Goal: Task Accomplishment & Management: Use online tool/utility

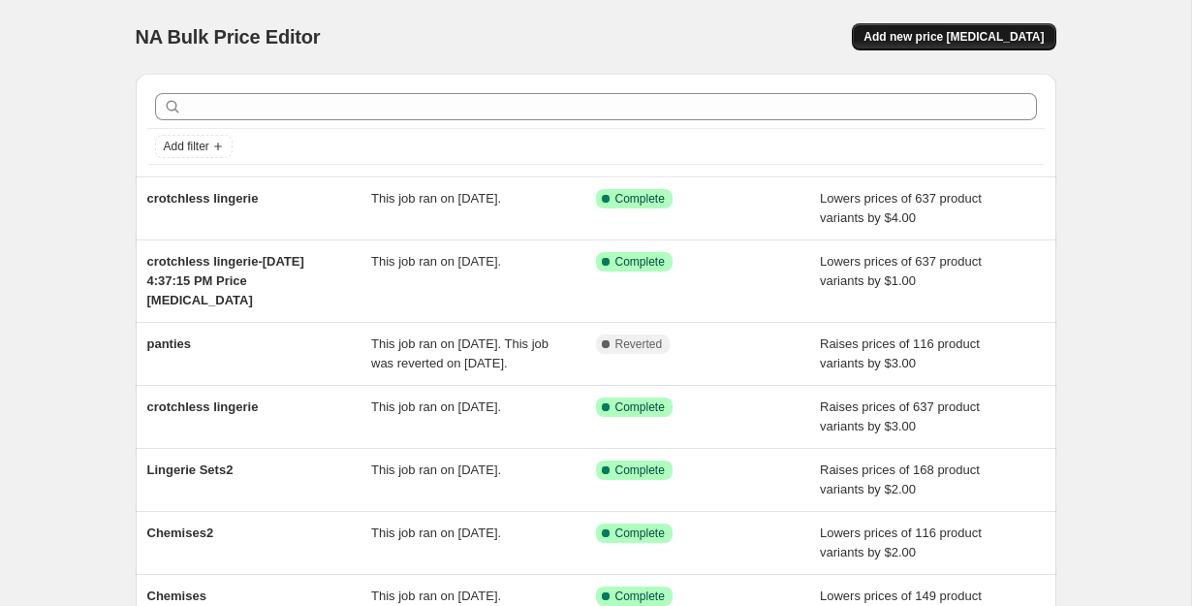
click at [947, 42] on span "Add new price [MEDICAL_DATA]" at bounding box center [953, 37] width 180 height 16
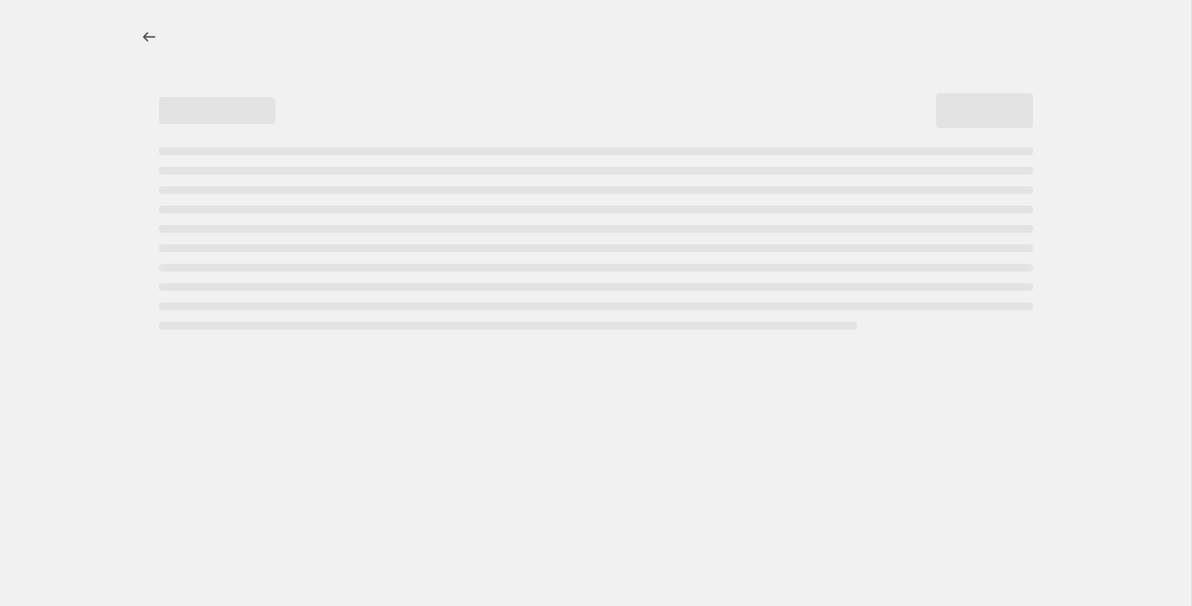
select select "percentage"
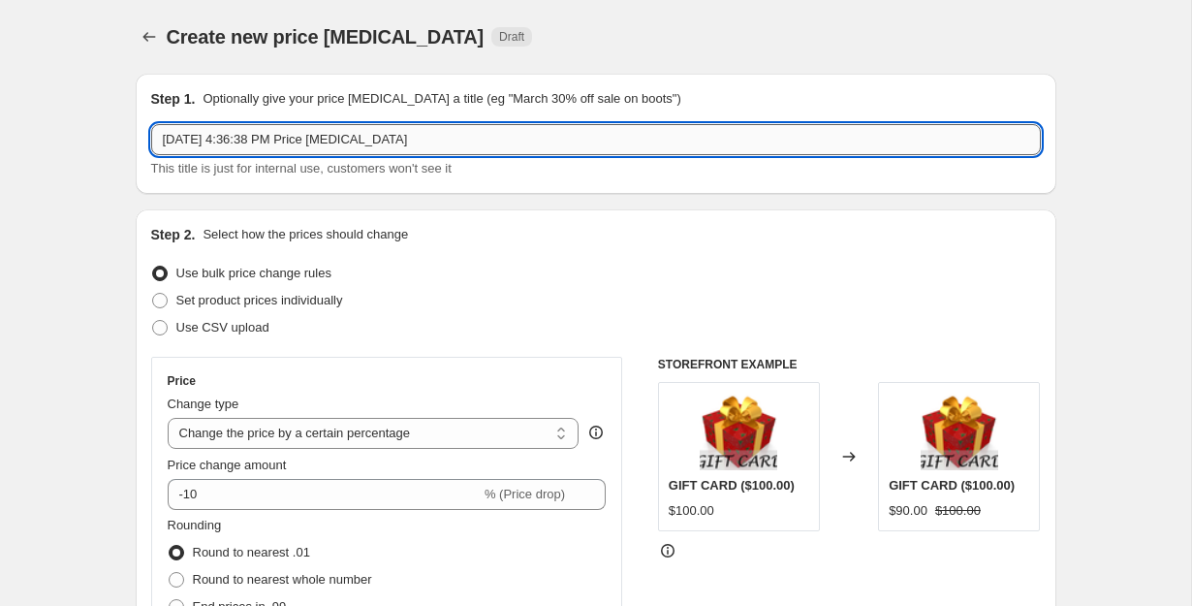
click at [432, 143] on input "Oct 4, 2025, 4:36:38 PM Price change job" at bounding box center [596, 139] width 890 height 31
type input "Lingerie Sets"
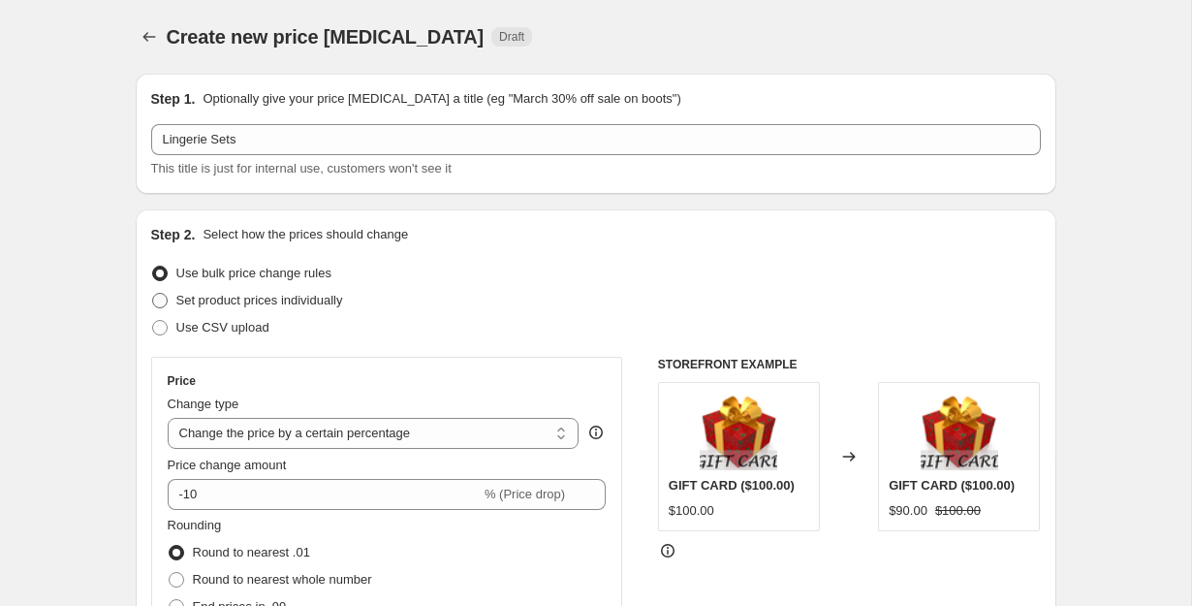
click at [248, 307] on span "Set product prices individually" at bounding box center [259, 300] width 167 height 15
click at [153, 294] on input "Set product prices individually" at bounding box center [152, 293] width 1 height 1
radio input "true"
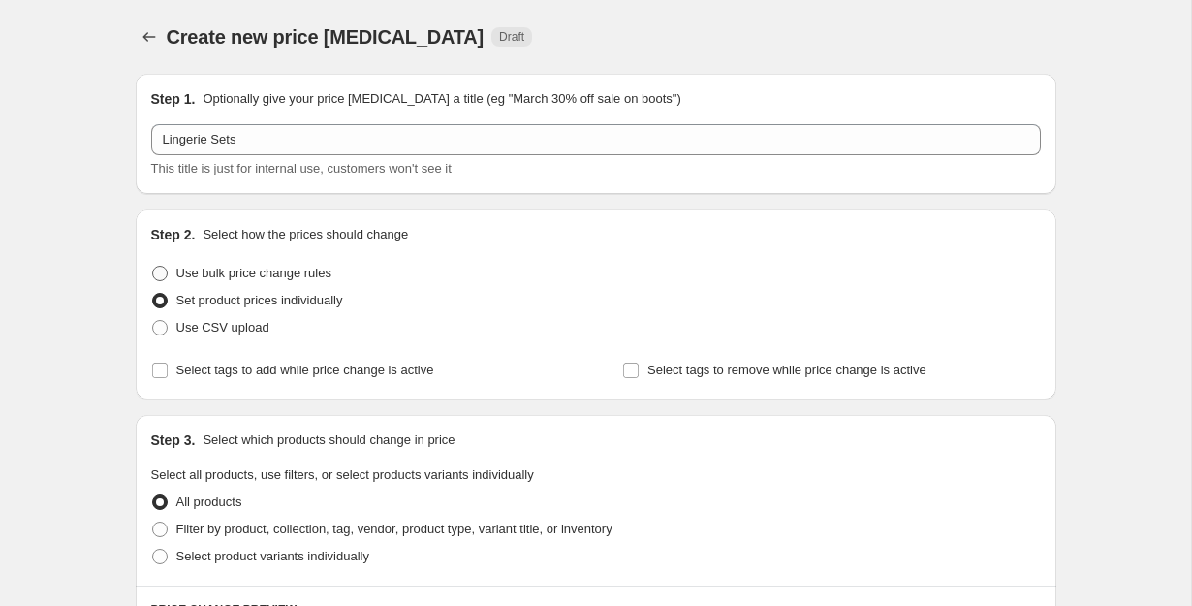
click at [248, 273] on span "Use bulk price change rules" at bounding box center [253, 273] width 155 height 15
click at [153, 266] on input "Use bulk price change rules" at bounding box center [152, 266] width 1 height 1
radio input "true"
select select "percentage"
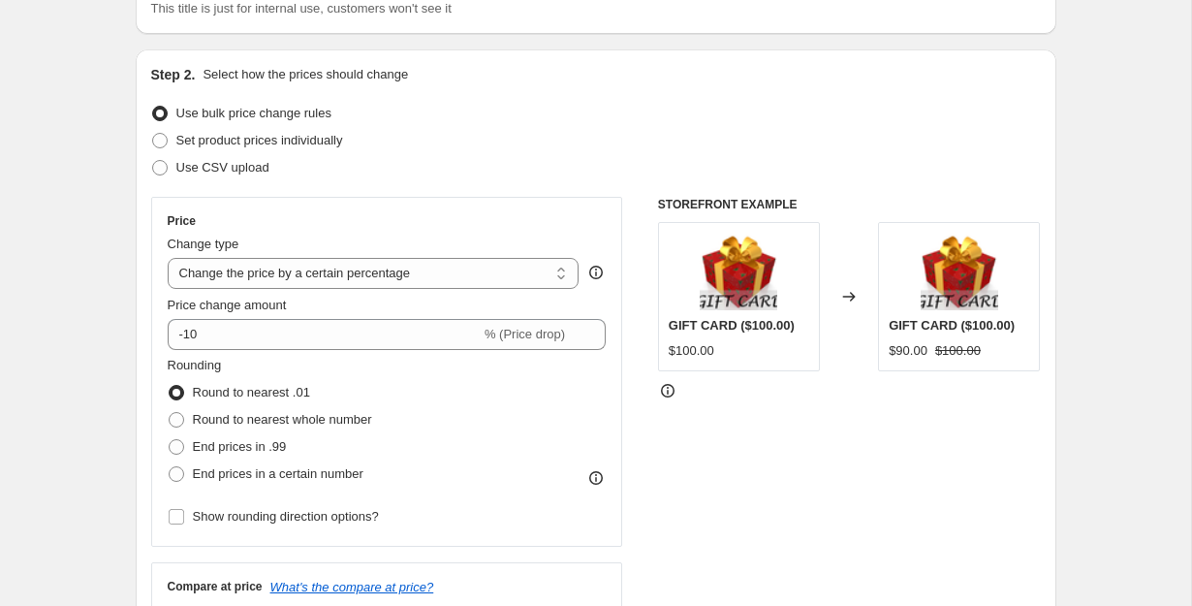
scroll to position [298, 0]
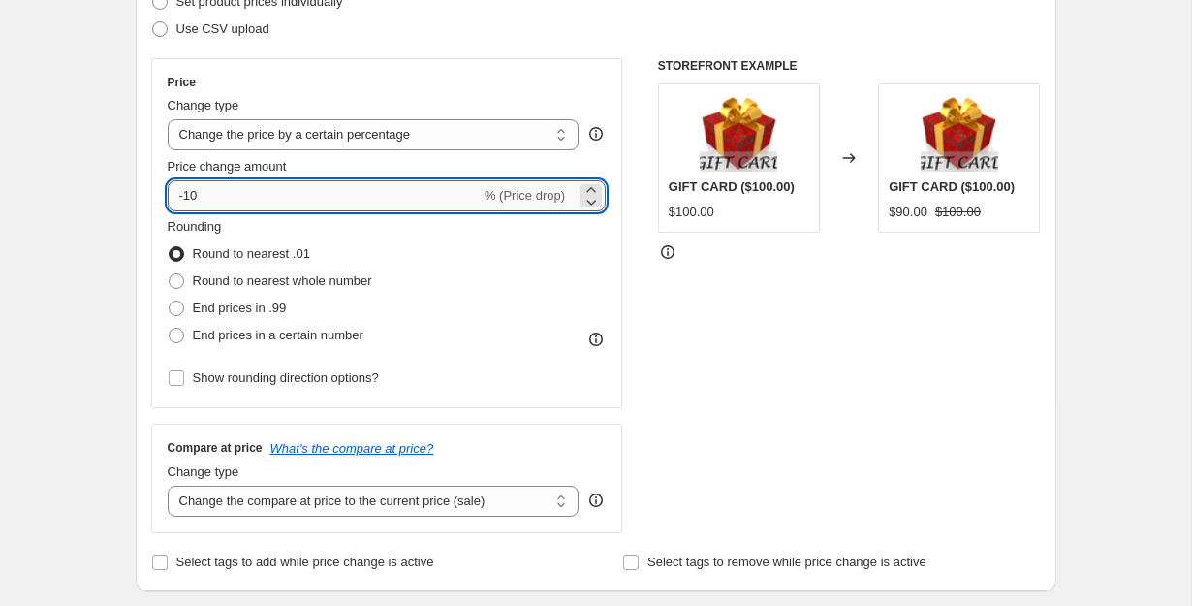
click at [280, 203] on input "-10" at bounding box center [324, 195] width 313 height 31
type input "-1"
type input "-2"
click at [273, 308] on span "End prices in .99" at bounding box center [240, 307] width 94 height 15
click at [170, 301] on input "End prices in .99" at bounding box center [169, 300] width 1 height 1
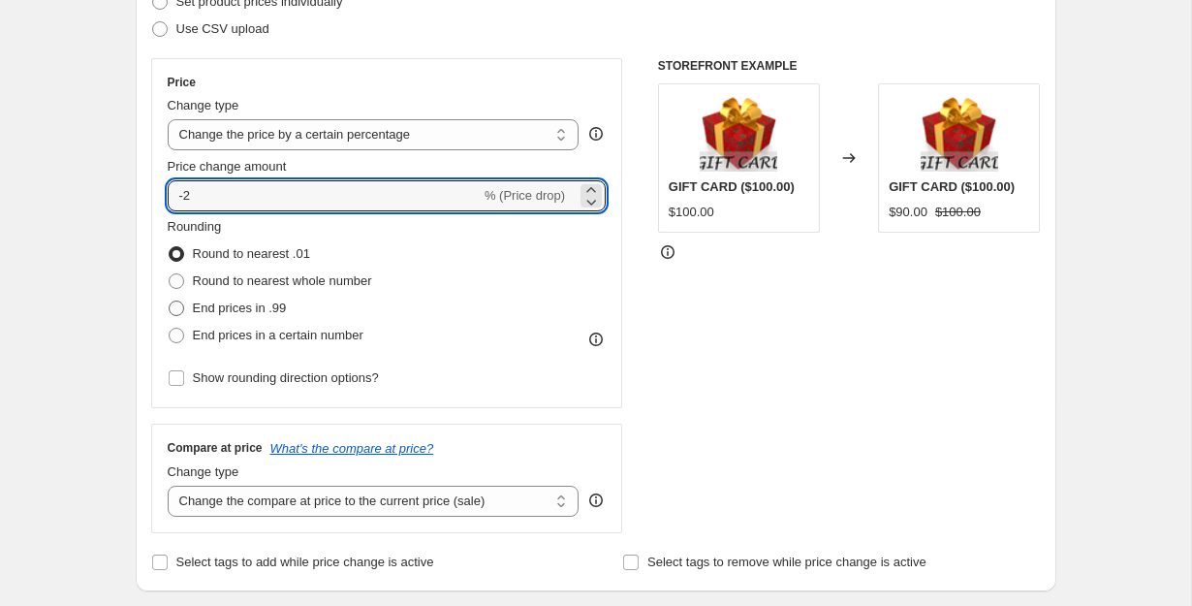
radio input "true"
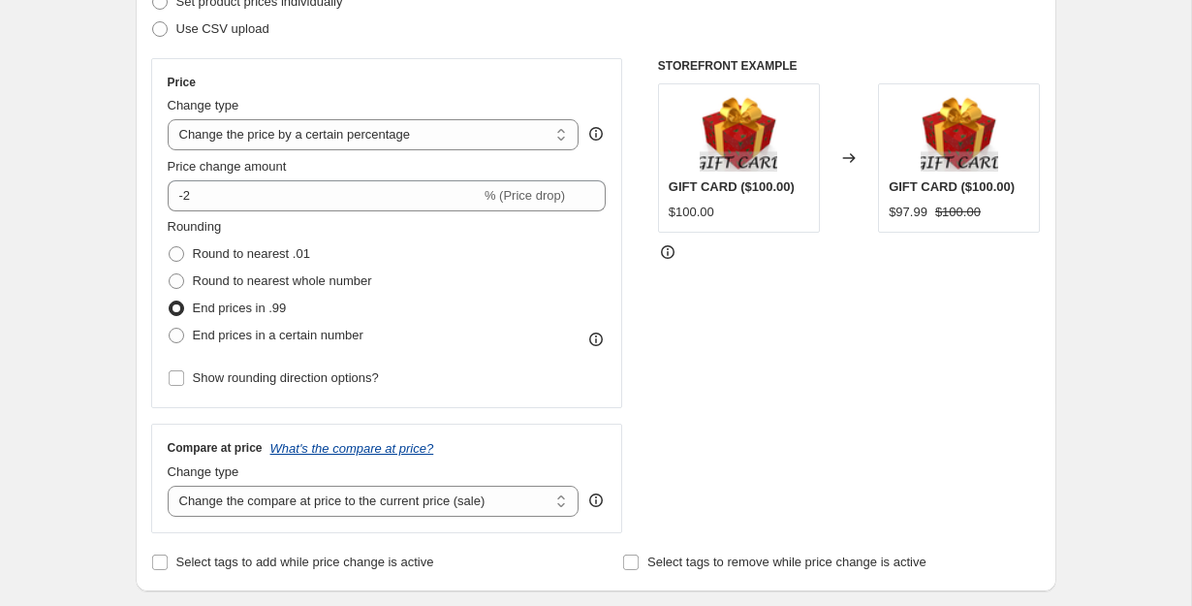
scroll to position [552, 0]
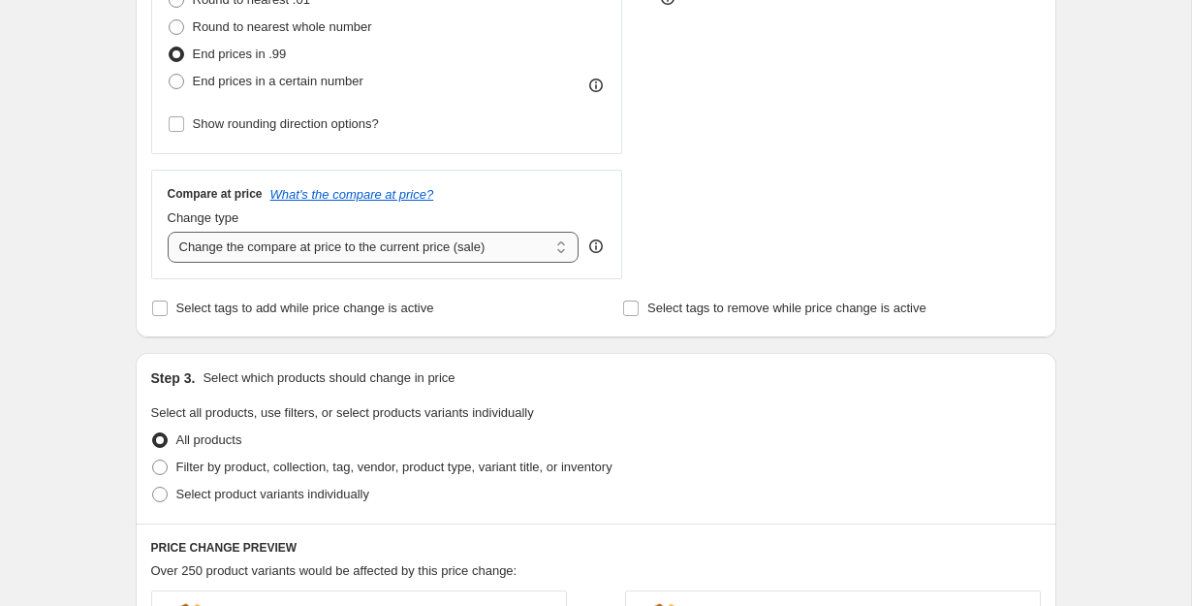
click at [461, 245] on select "Change the compare at price to the current price (sale) Change the compare at p…" at bounding box center [374, 247] width 412 height 31
select select "remove"
click at [168, 232] on select "Change the compare at price to the current price (sale) Change the compare at p…" at bounding box center [374, 247] width 412 height 31
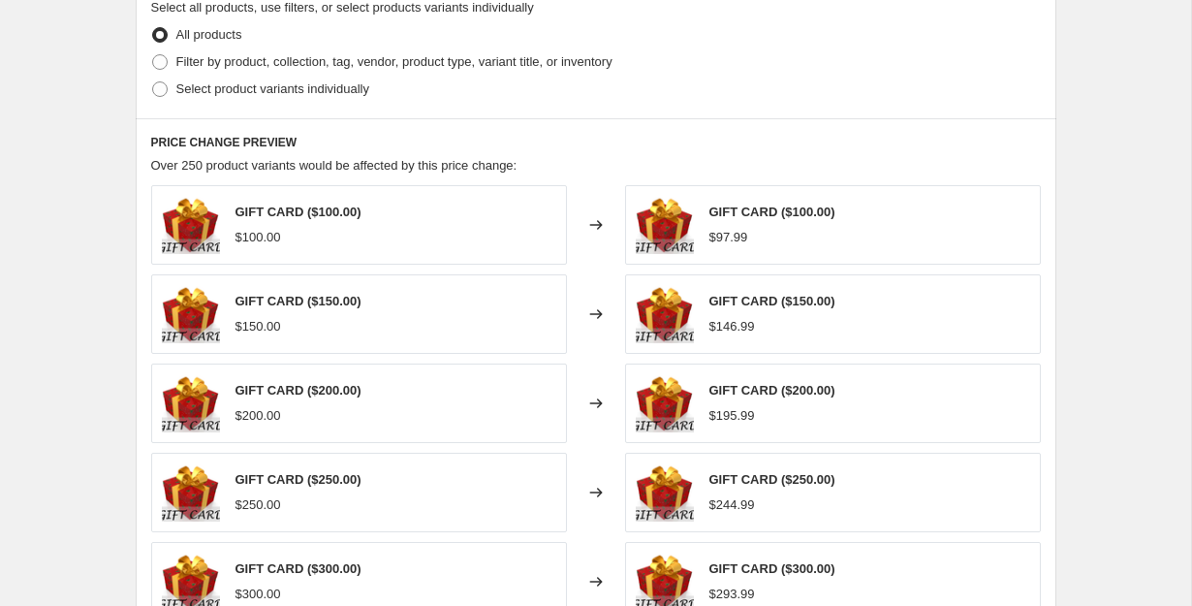
scroll to position [980, 0]
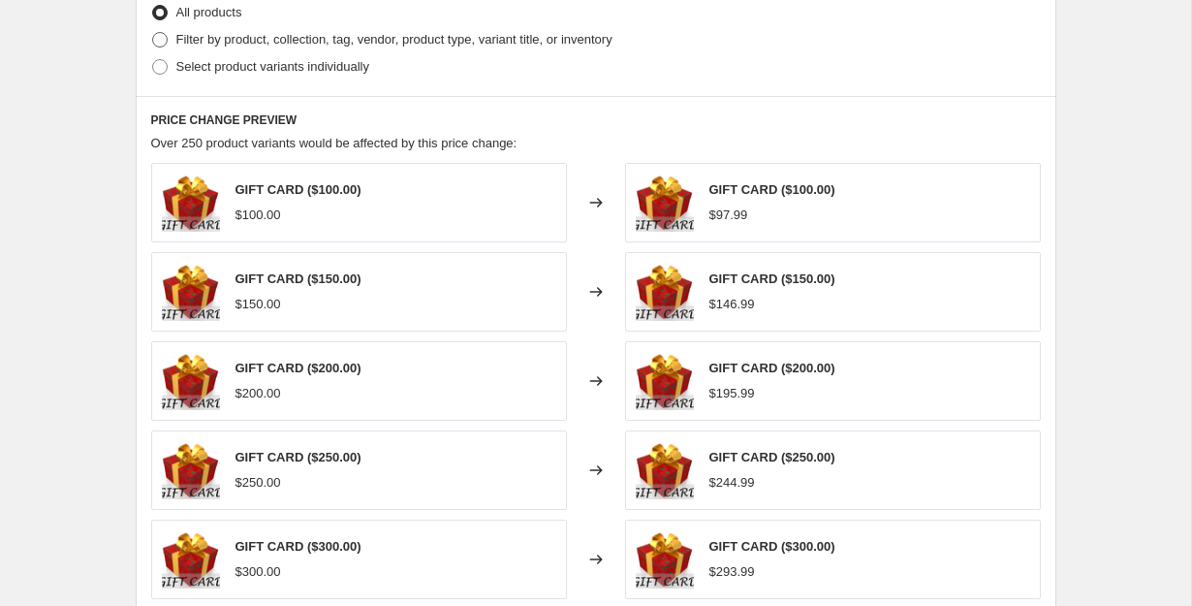
click at [425, 42] on span "Filter by product, collection, tag, vendor, product type, variant title, or inv…" at bounding box center [394, 39] width 436 height 15
click at [153, 33] on input "Filter by product, collection, tag, vendor, product type, variant title, or inv…" at bounding box center [152, 32] width 1 height 1
radio input "true"
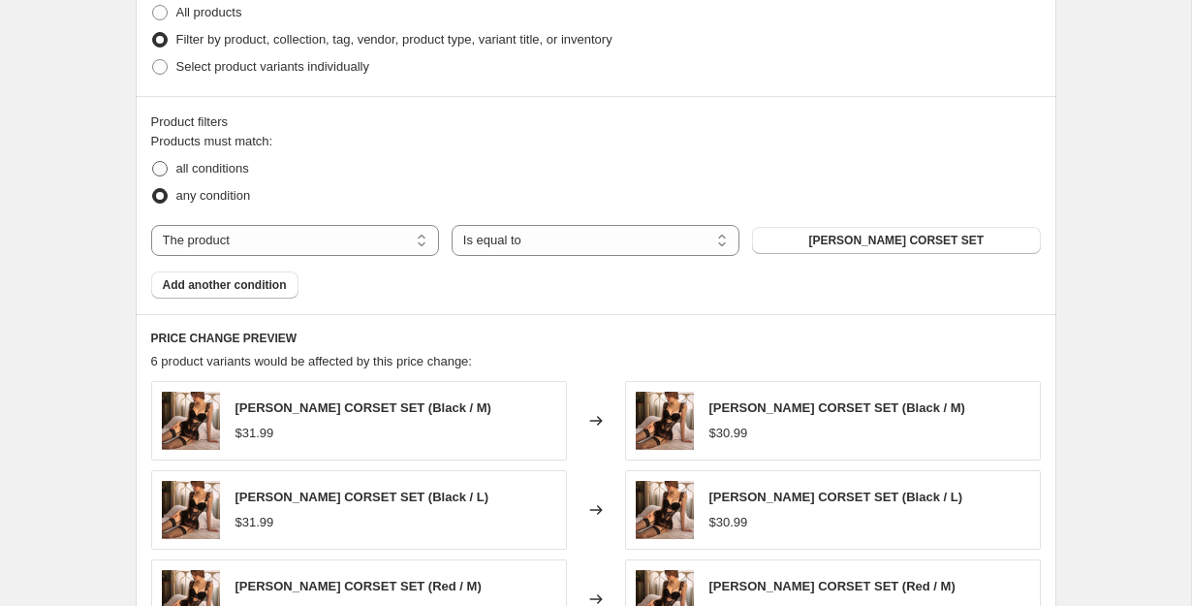
click at [241, 172] on span "all conditions" at bounding box center [212, 168] width 73 height 15
click at [153, 162] on input "all conditions" at bounding box center [152, 161] width 1 height 1
radio input "true"
click at [820, 239] on button "[PERSON_NAME] CORSET SET" at bounding box center [896, 240] width 288 height 27
click at [379, 240] on select "The product The product's collection The product's tag The product's vendor The…" at bounding box center [295, 240] width 288 height 31
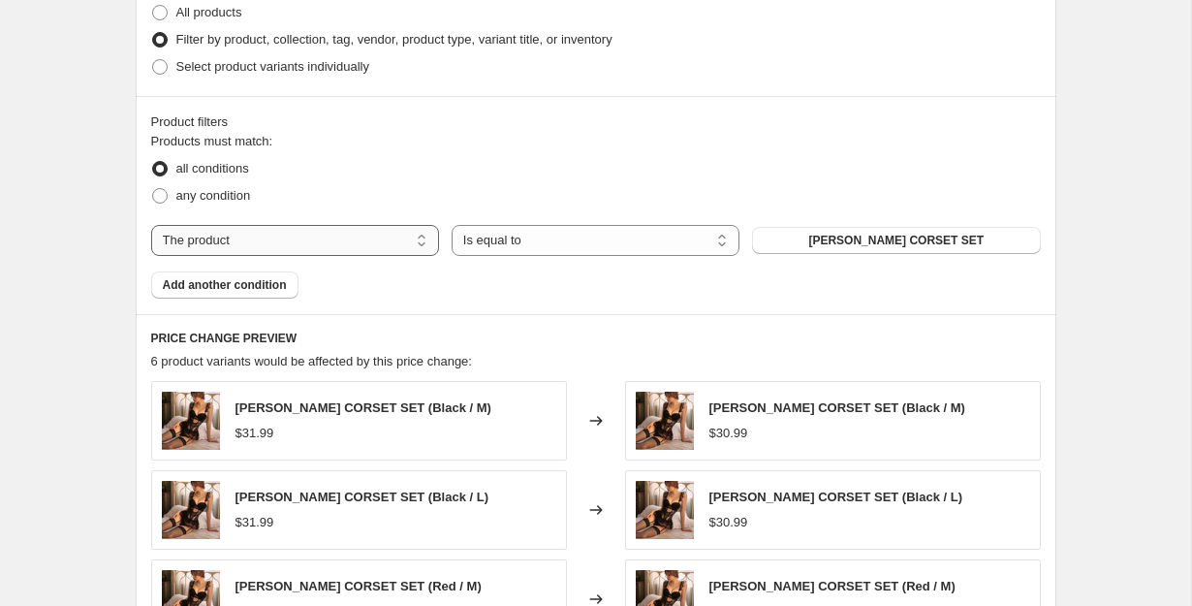
select select "collection"
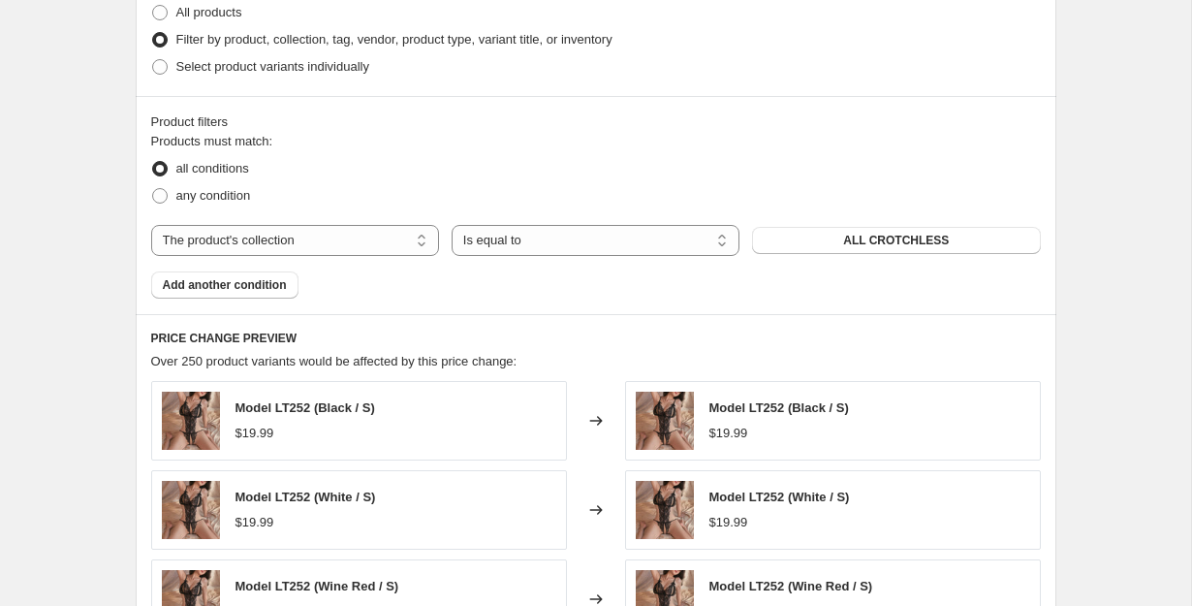
click at [888, 240] on span "ALL CROTCHLESS" at bounding box center [896, 241] width 106 height 16
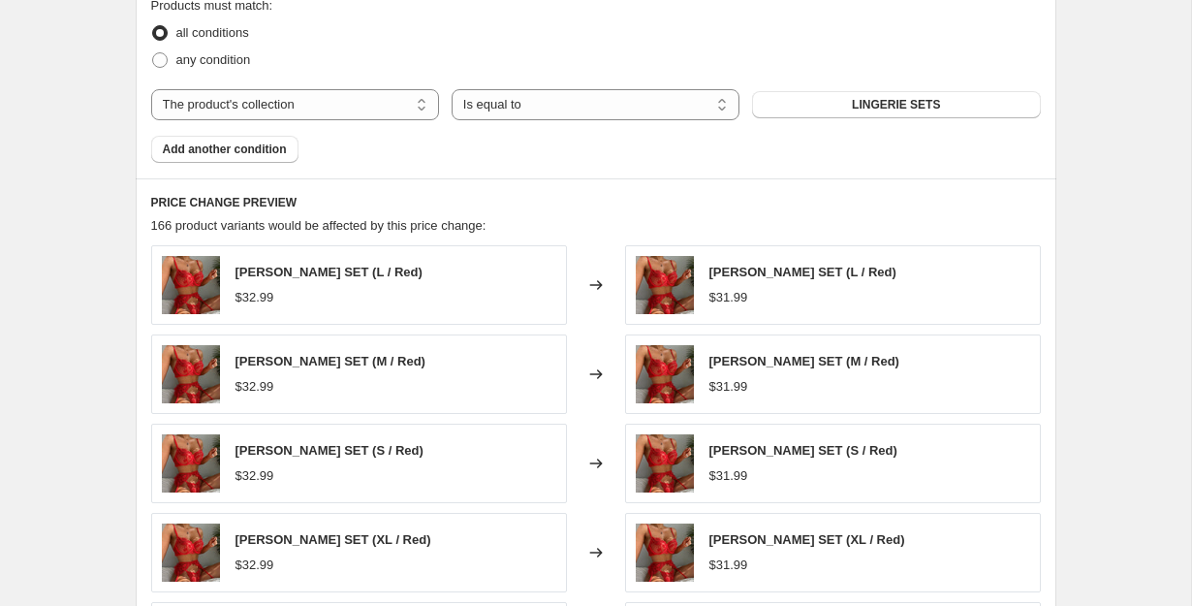
scroll to position [1117, 0]
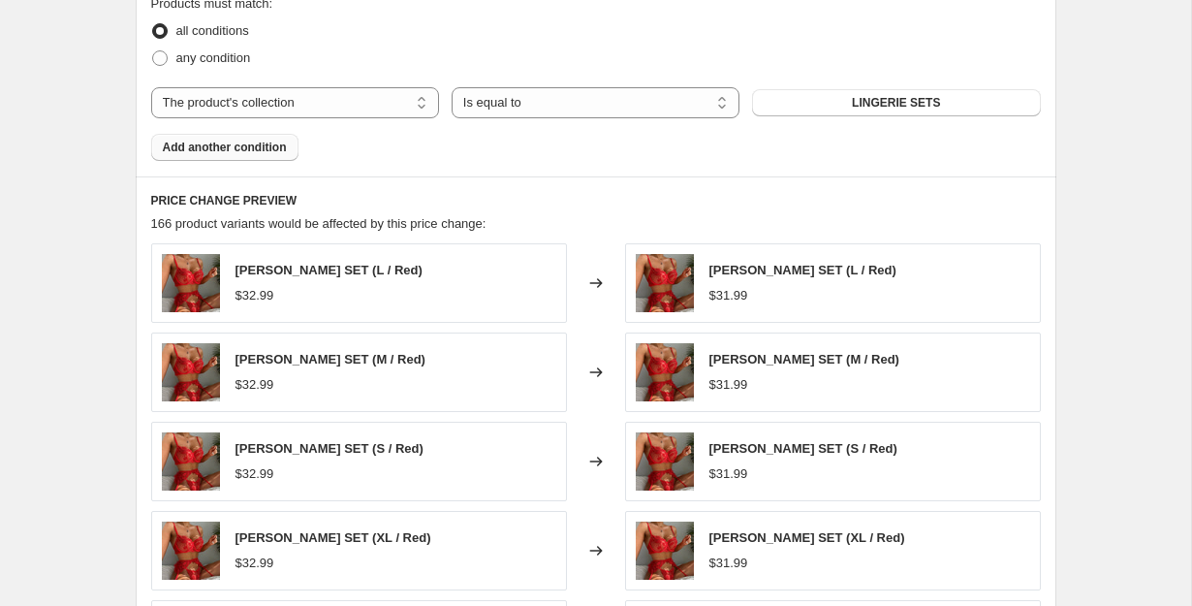
click at [288, 154] on button "Add another condition" at bounding box center [224, 147] width 147 height 27
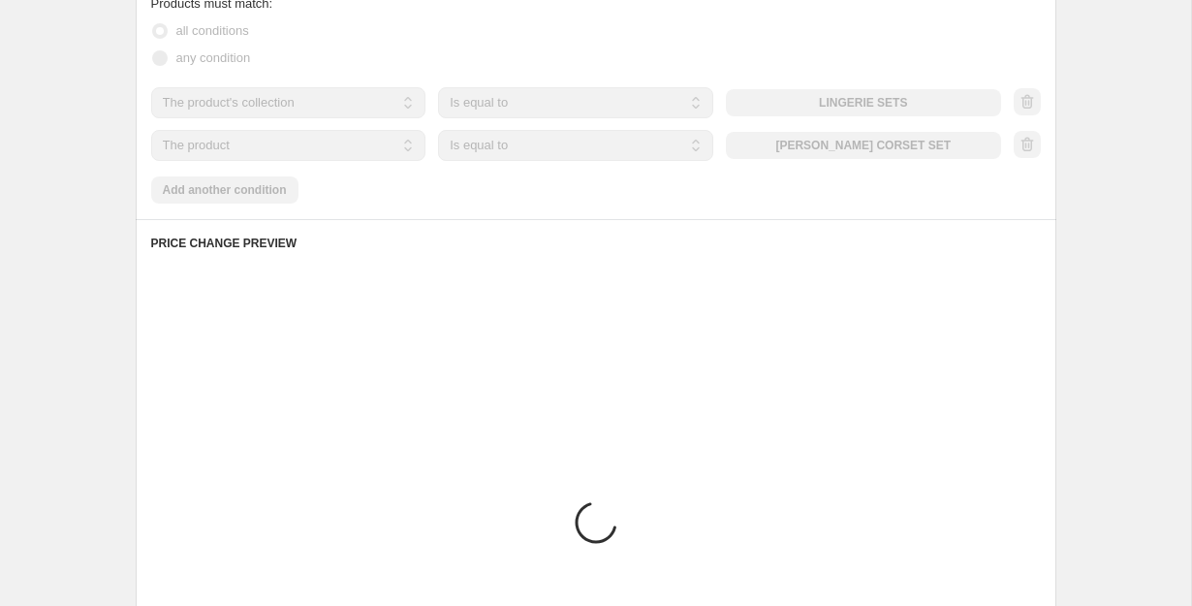
scroll to position [1104, 0]
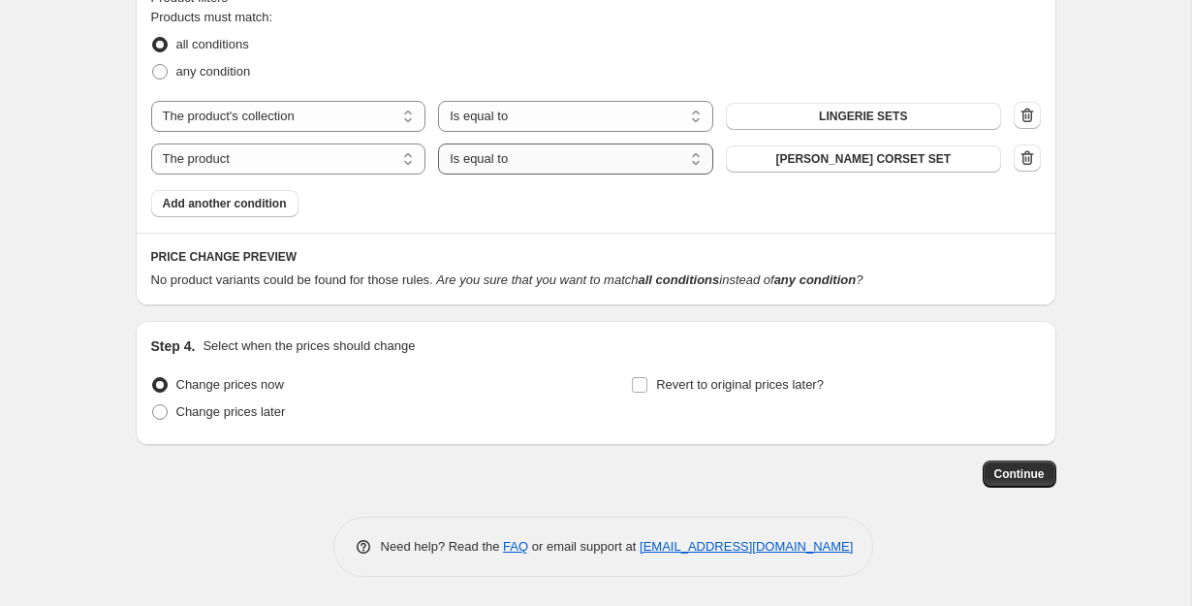
click at [500, 157] on select "Is equal to Is not equal to" at bounding box center [575, 158] width 275 height 31
select select "not_equal"
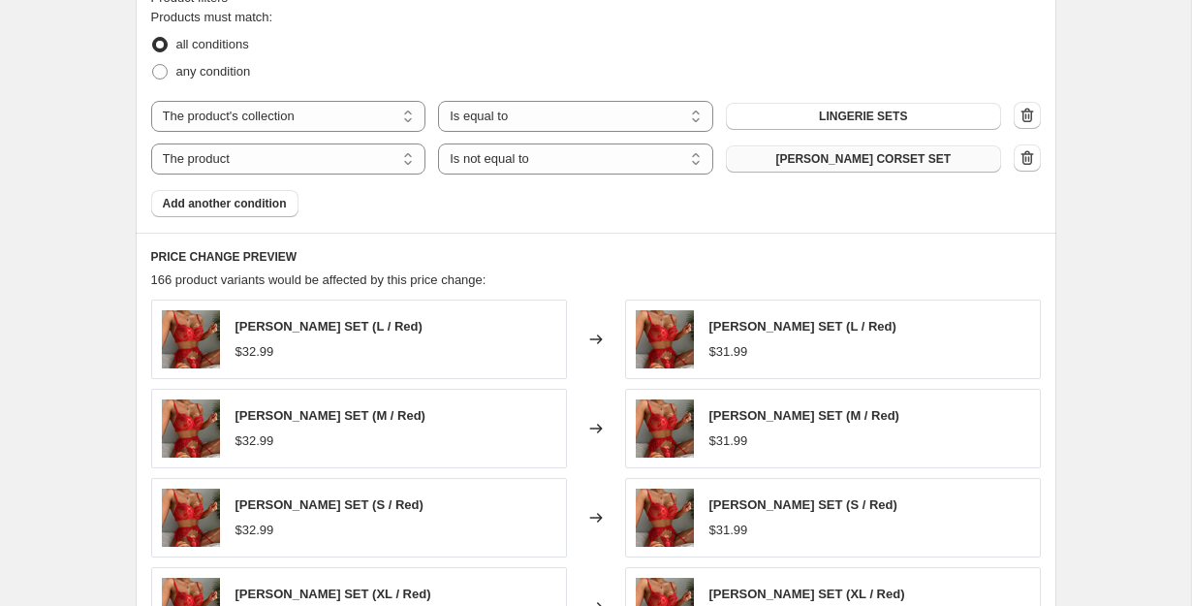
click at [847, 165] on span "[PERSON_NAME] CORSET SET" at bounding box center [862, 159] width 175 height 16
click at [256, 196] on span "Add another condition" at bounding box center [225, 204] width 124 height 16
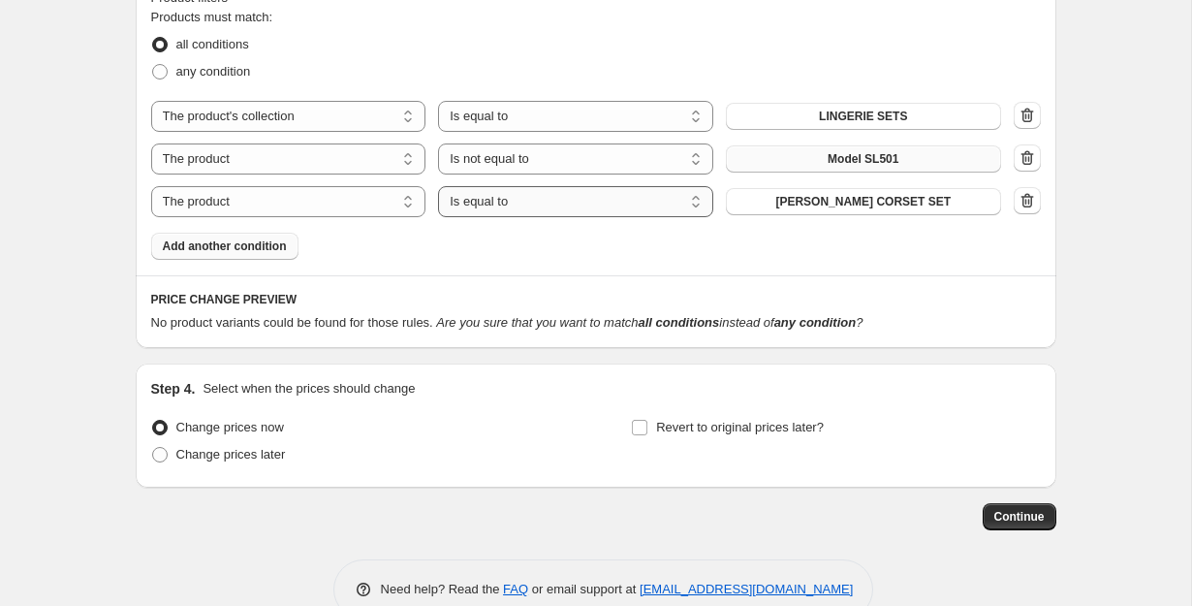
click at [577, 207] on select "Is equal to Is not equal to" at bounding box center [575, 201] width 275 height 31
select select "not_equal"
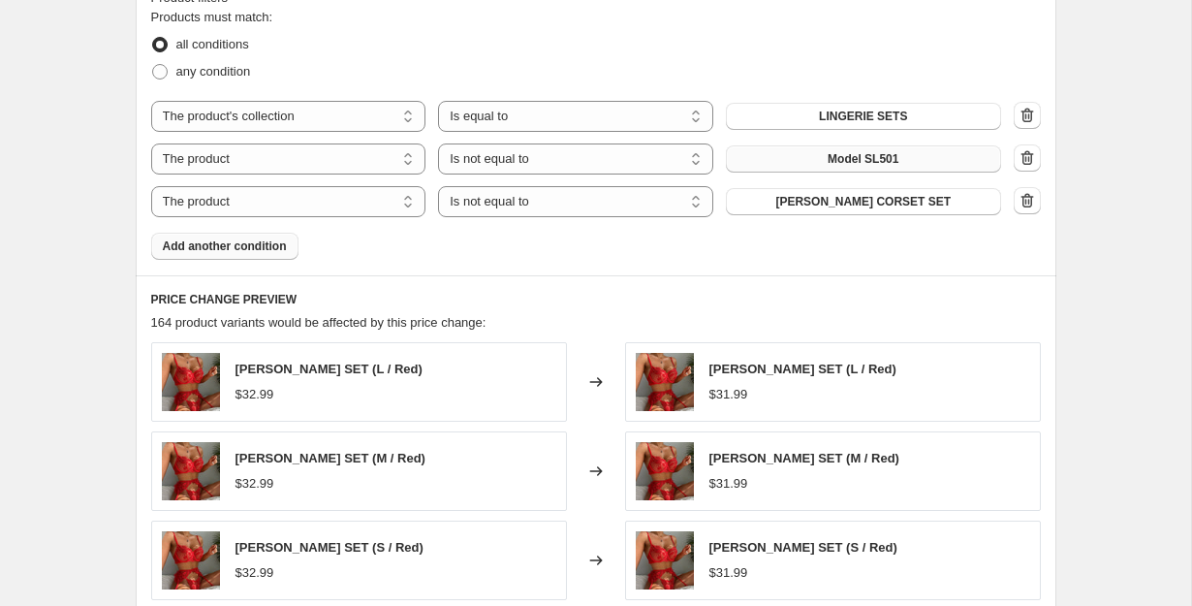
click at [869, 204] on span "[PERSON_NAME] CORSET SET" at bounding box center [862, 202] width 175 height 16
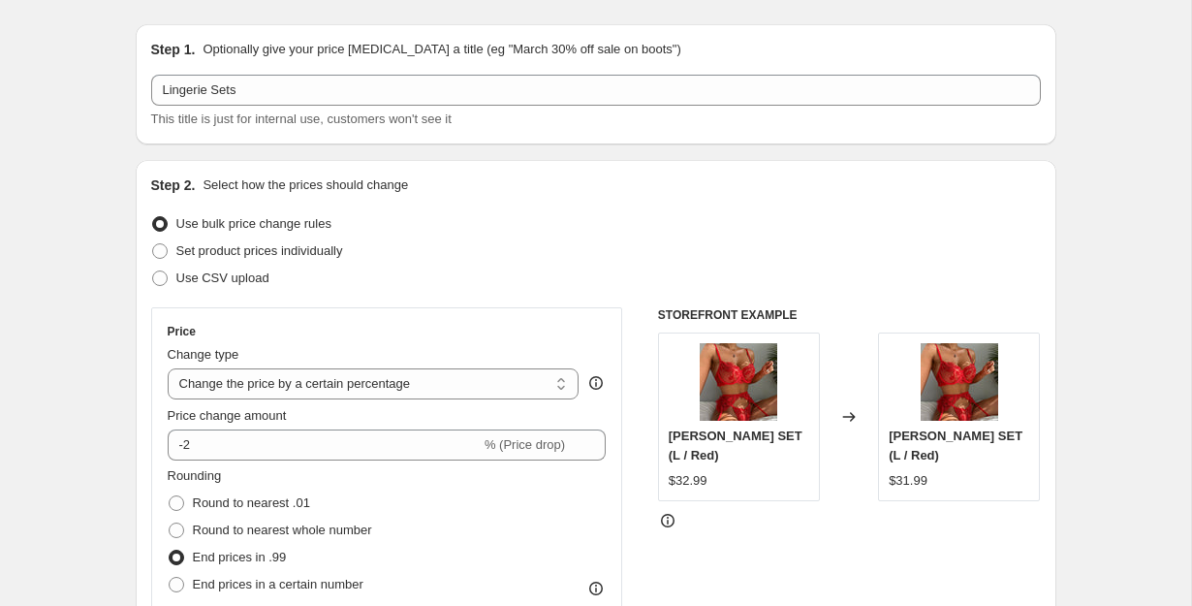
scroll to position [0, 0]
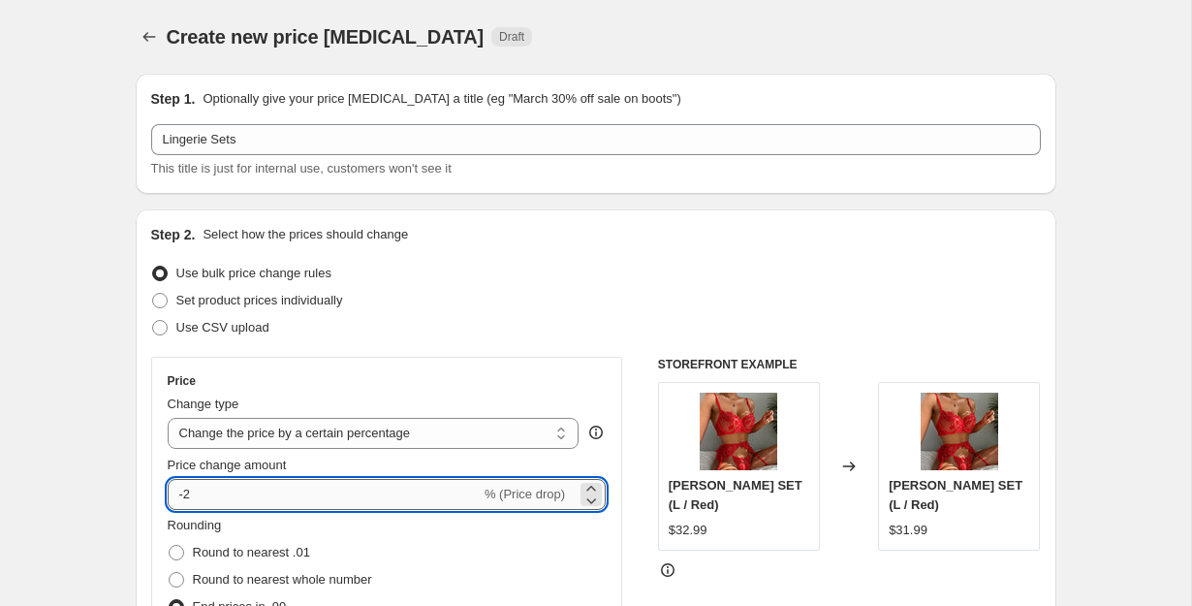
click at [273, 485] on input "-2" at bounding box center [324, 494] width 313 height 31
type input "-3"
click at [536, 299] on div "Set product prices individually" at bounding box center [596, 300] width 890 height 27
click at [344, 502] on input "-3" at bounding box center [324, 494] width 313 height 31
type input "-2"
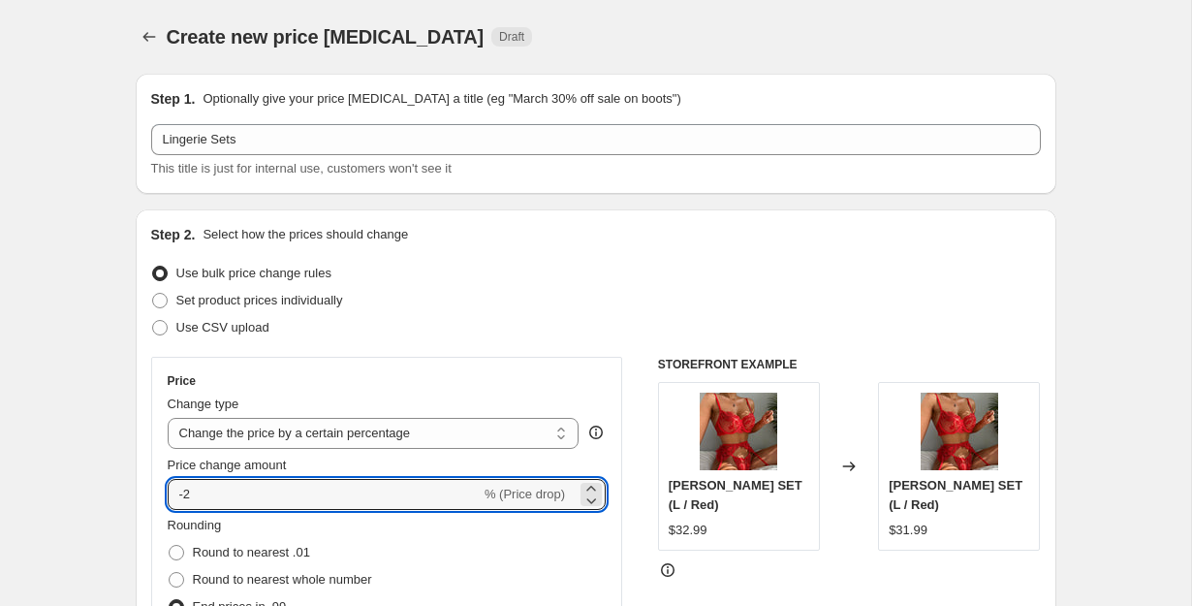
click at [571, 266] on div "Use bulk price change rules" at bounding box center [596, 273] width 890 height 27
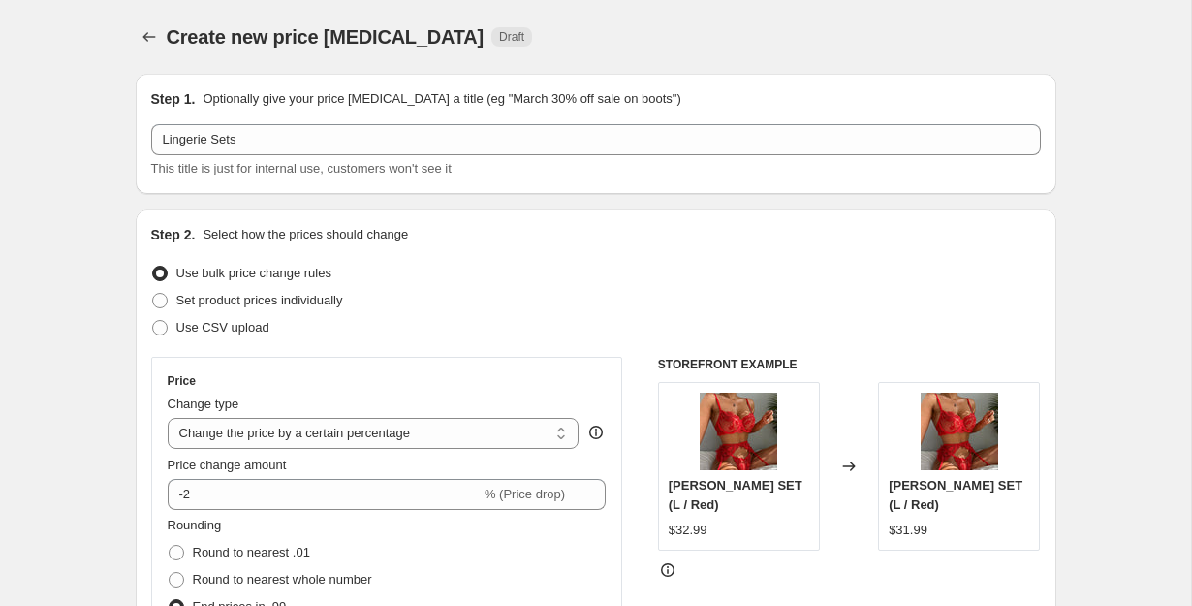
click at [597, 379] on div "Price" at bounding box center [387, 381] width 439 height 16
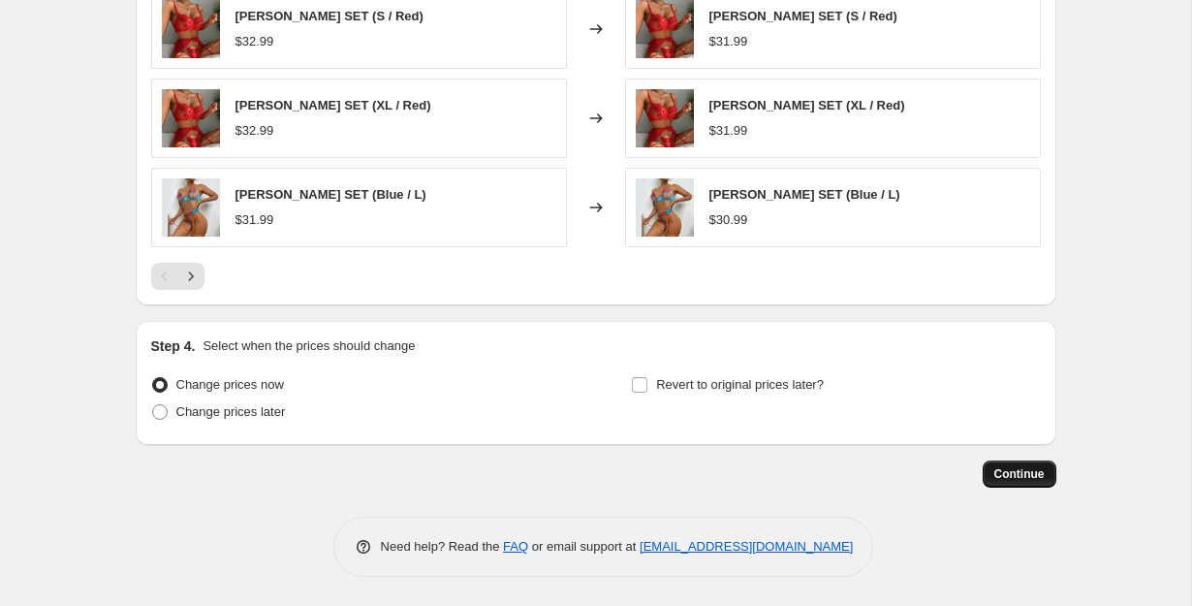
click at [1007, 470] on span "Continue" at bounding box center [1019, 474] width 50 height 16
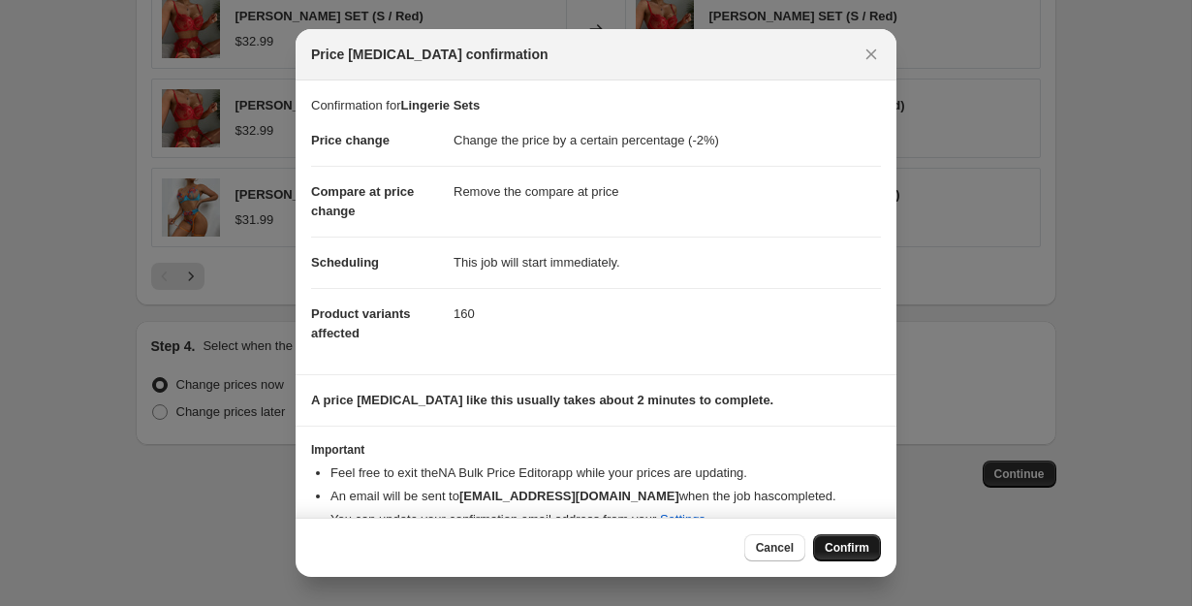
click at [843, 536] on button "Confirm" at bounding box center [847, 547] width 68 height 27
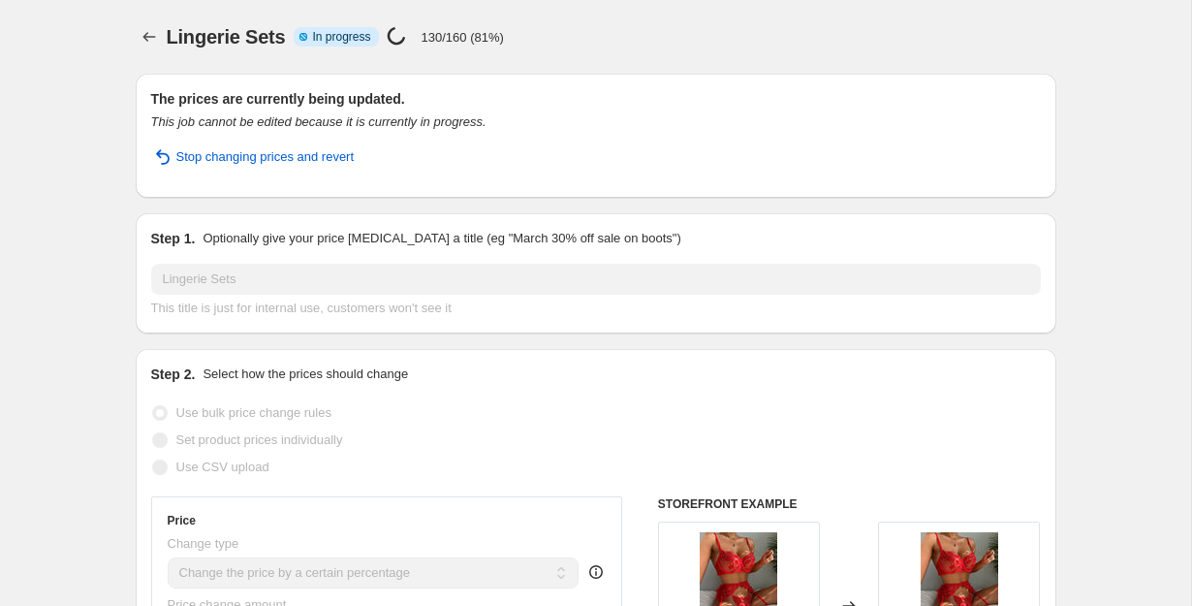
select select "percentage"
select select "remove"
select select "collection"
select select "not_equal"
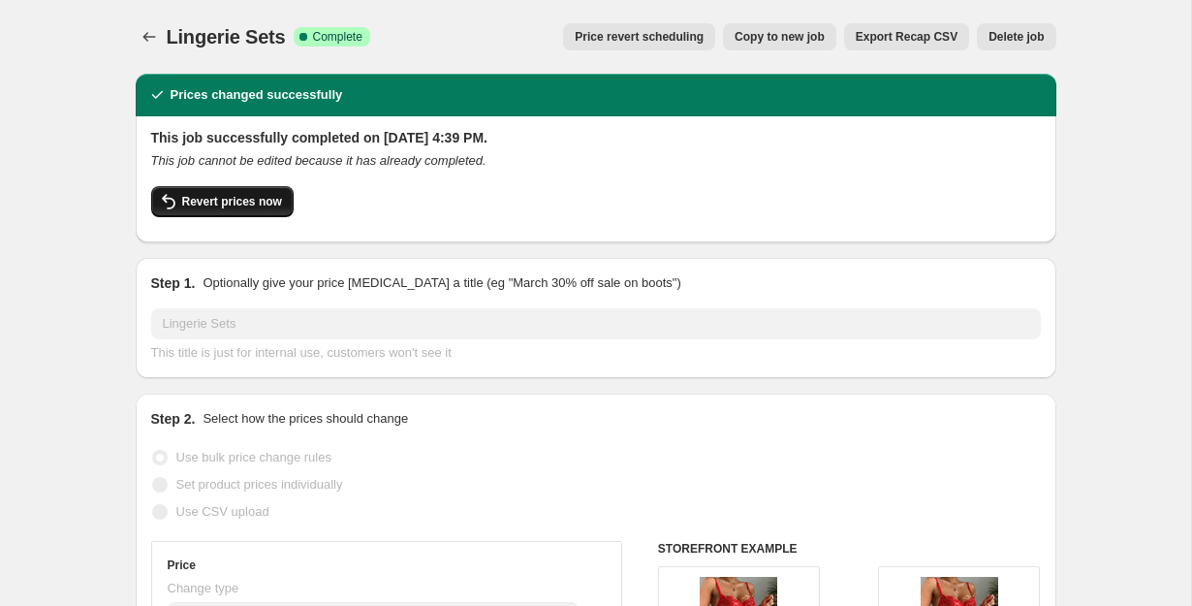
click at [241, 206] on span "Revert prices now" at bounding box center [232, 202] width 100 height 16
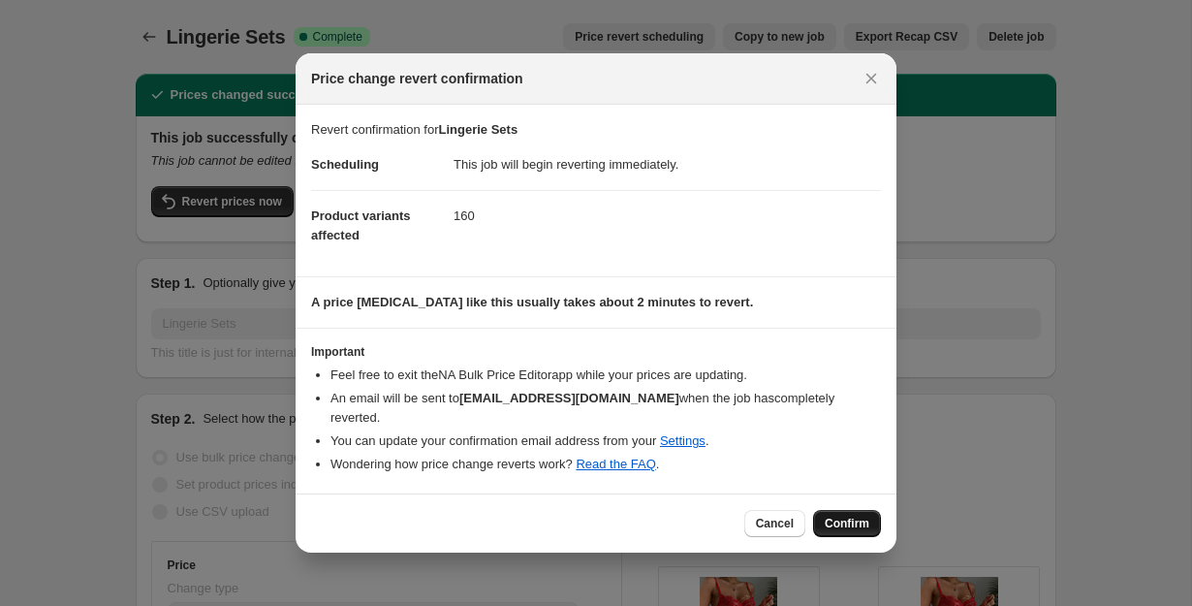
click at [847, 516] on span "Confirm" at bounding box center [847, 524] width 45 height 16
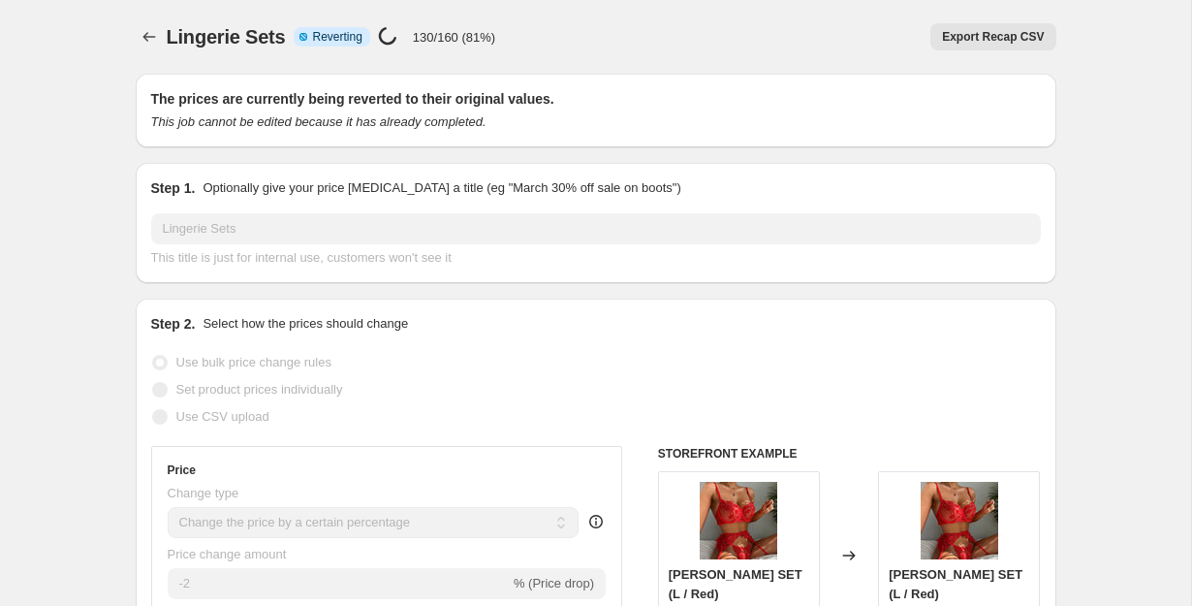
select select "percentage"
select select "remove"
select select "collection"
select select "not_equal"
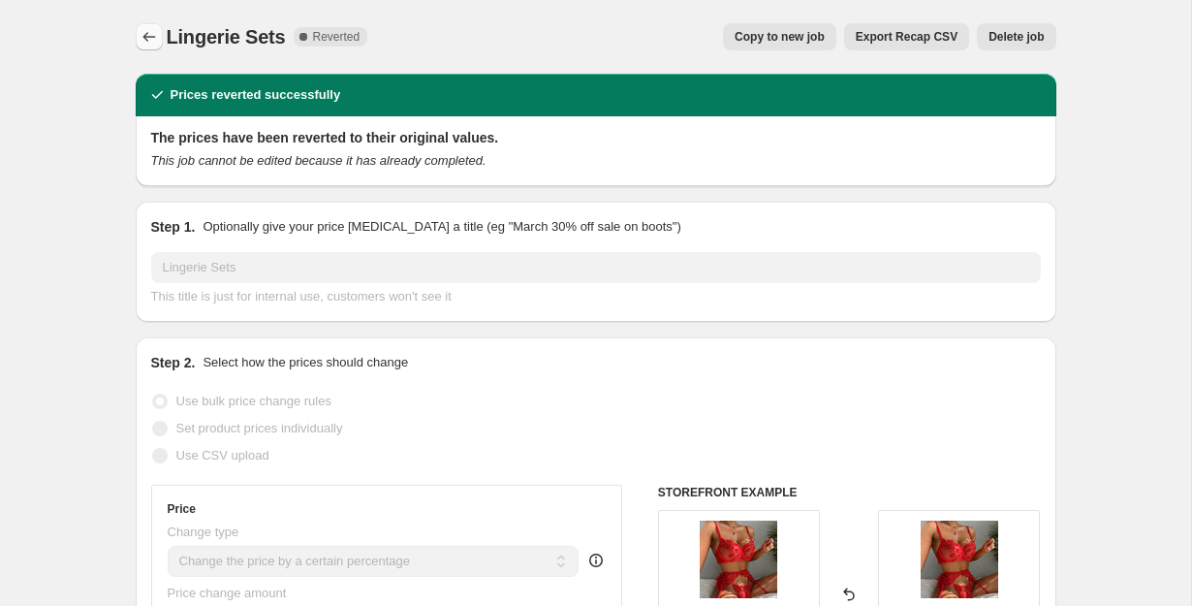
click at [150, 31] on icon "Price change jobs" at bounding box center [149, 36] width 19 height 19
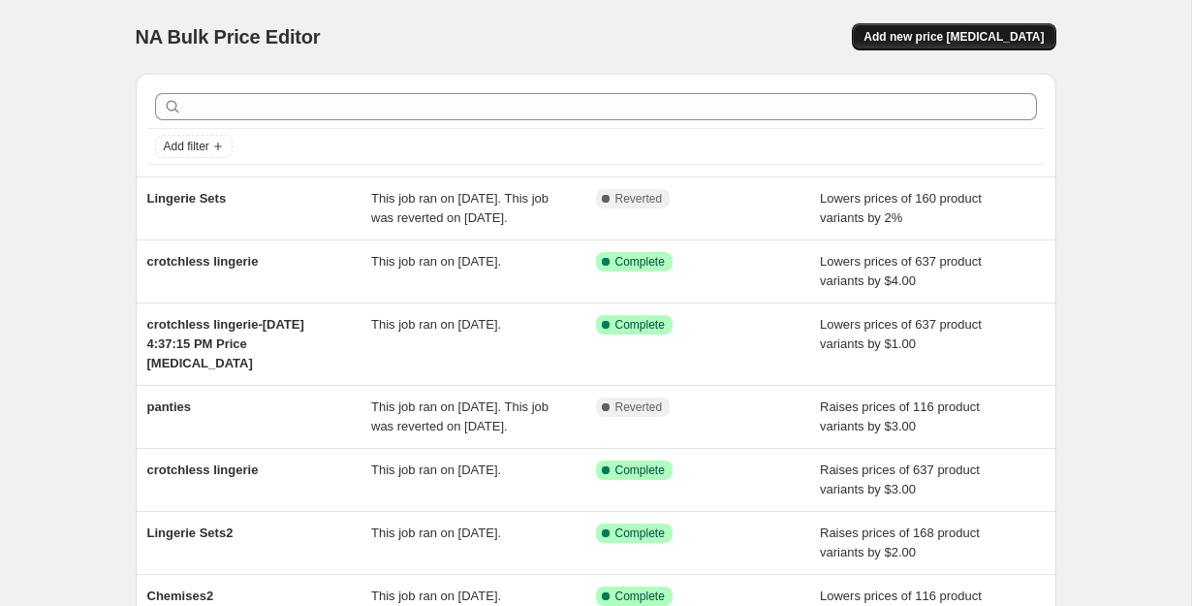
click at [993, 36] on span "Add new price [MEDICAL_DATA]" at bounding box center [953, 37] width 180 height 16
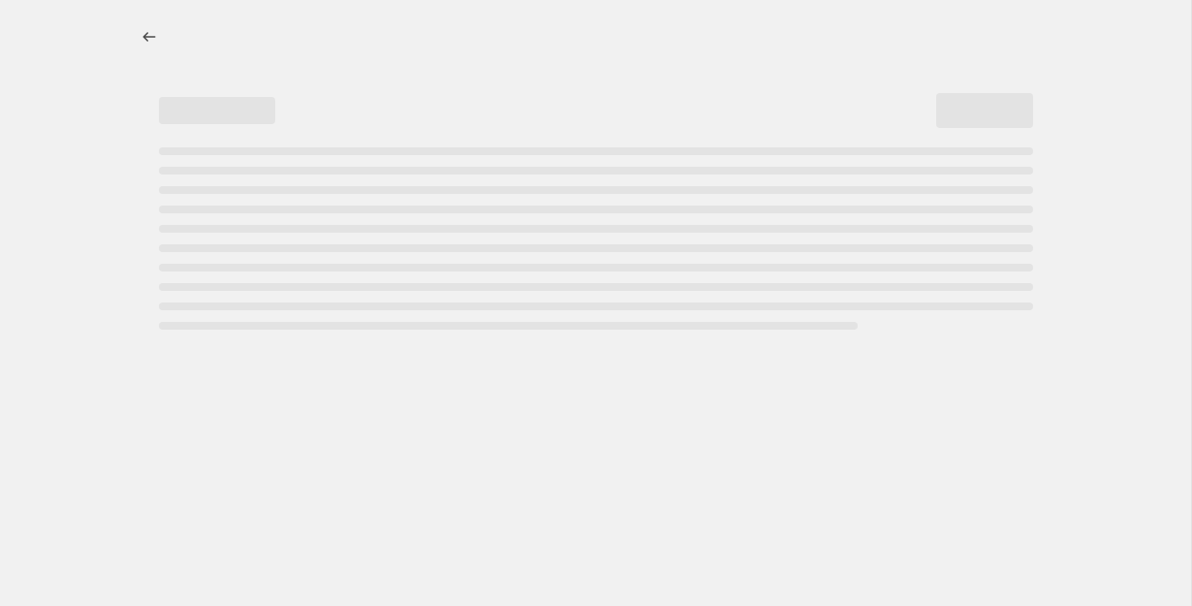
select select "percentage"
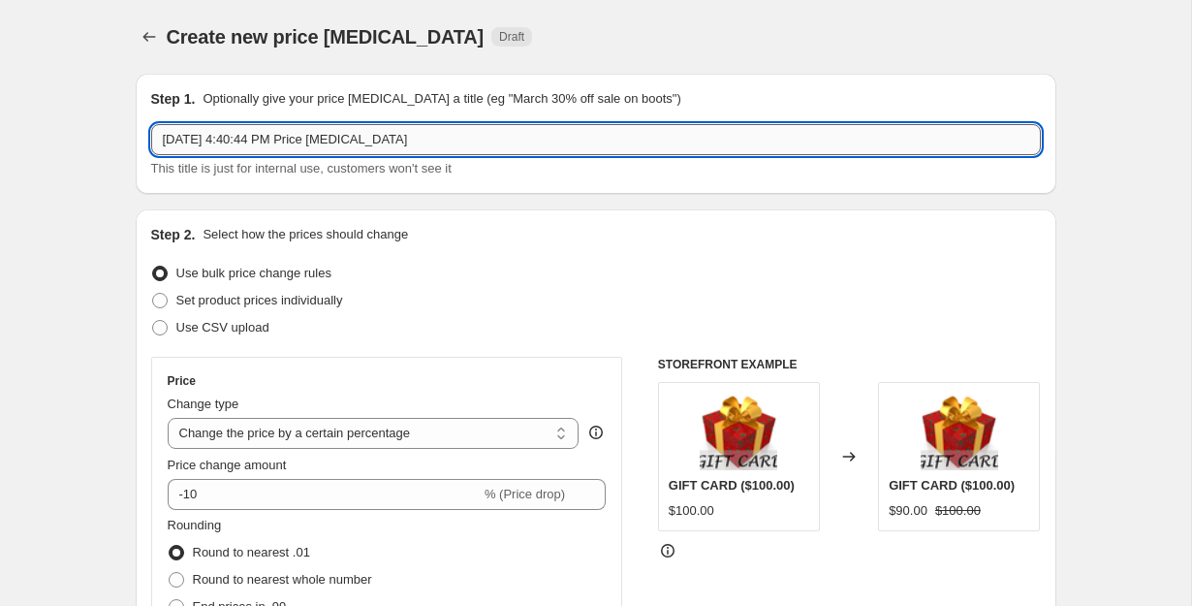
click at [524, 142] on input "[DATE] 4:40:44 PM Price [MEDICAL_DATA]" at bounding box center [596, 139] width 890 height 31
type input "Lingerie Sets"
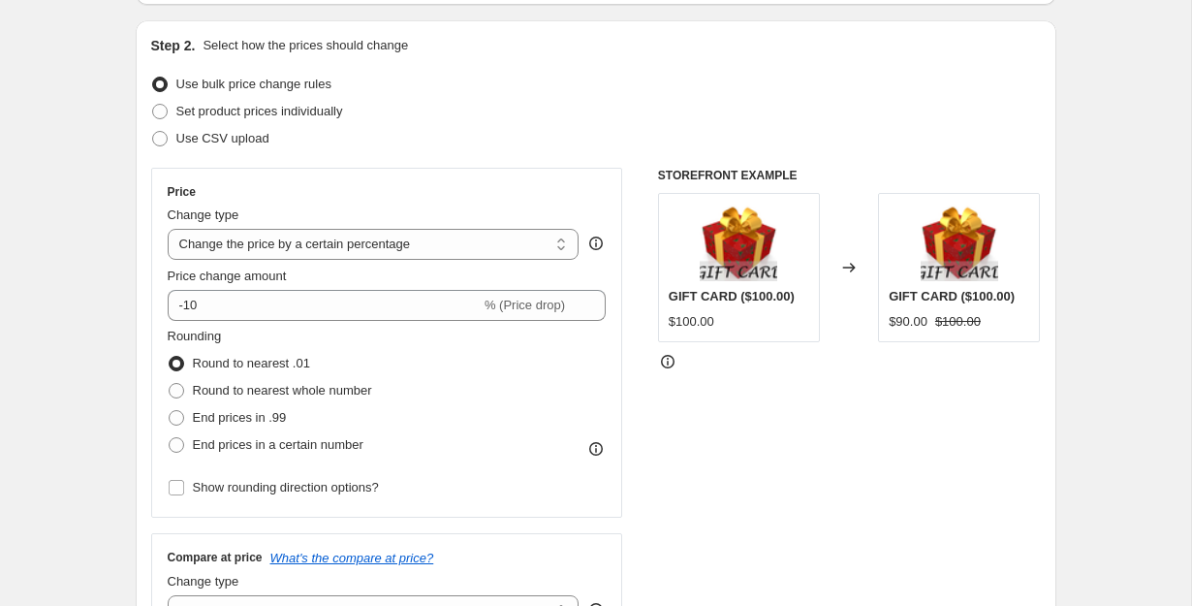
scroll to position [191, 0]
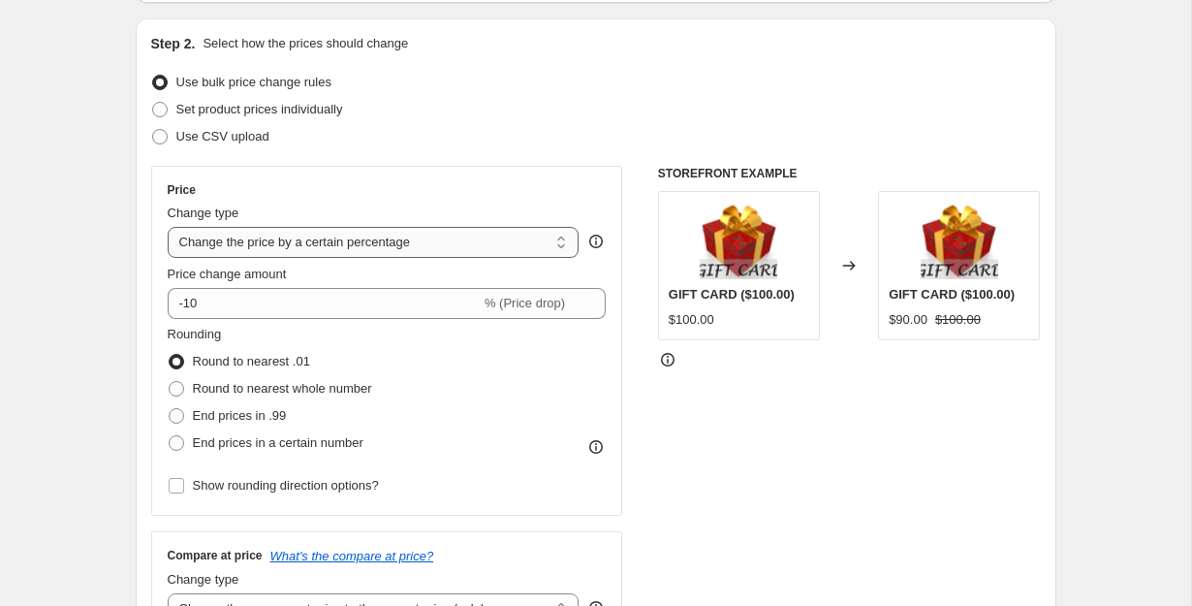
click at [421, 241] on select "Change the price to a certain amount Change the price by a certain amount Chang…" at bounding box center [374, 242] width 412 height 31
select select "by"
click at [168, 227] on select "Change the price to a certain amount Change the price by a certain amount Chang…" at bounding box center [374, 242] width 412 height 31
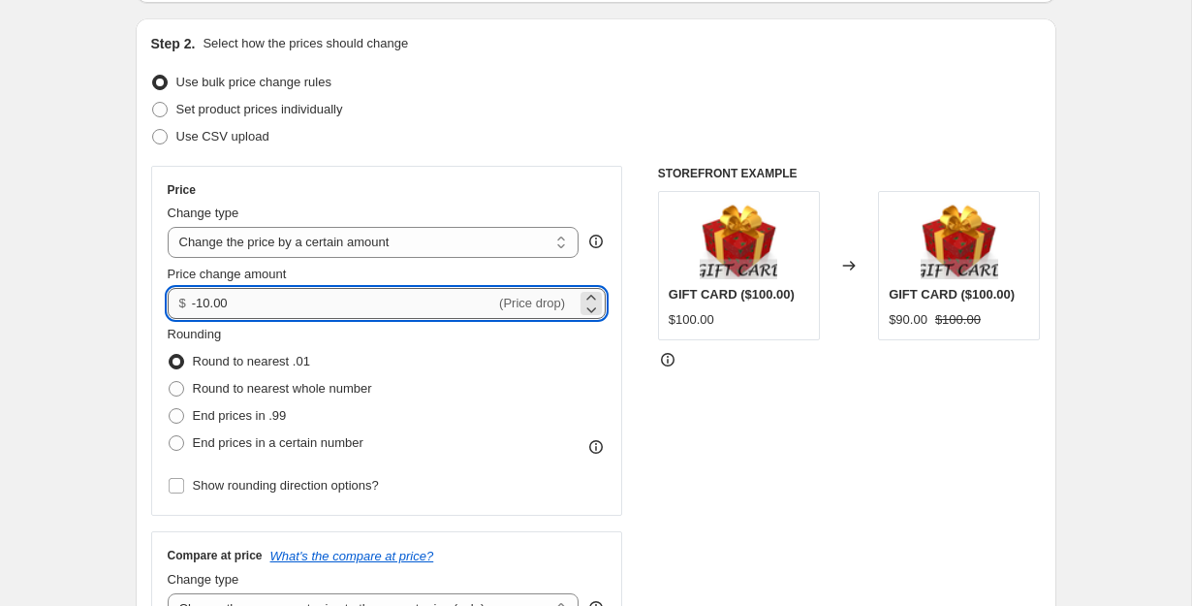
click at [349, 305] on input "-10.00" at bounding box center [343, 303] width 303 height 31
type input "-1"
type input "-2.00"
click at [567, 97] on div "Set product prices individually" at bounding box center [596, 109] width 890 height 27
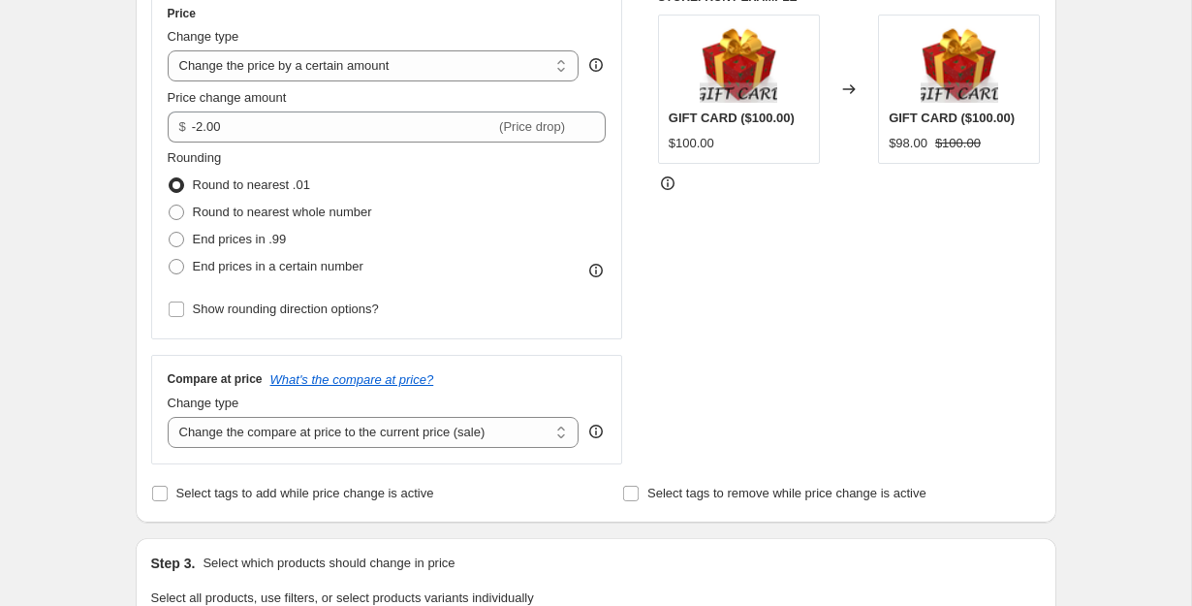
scroll to position [404, 0]
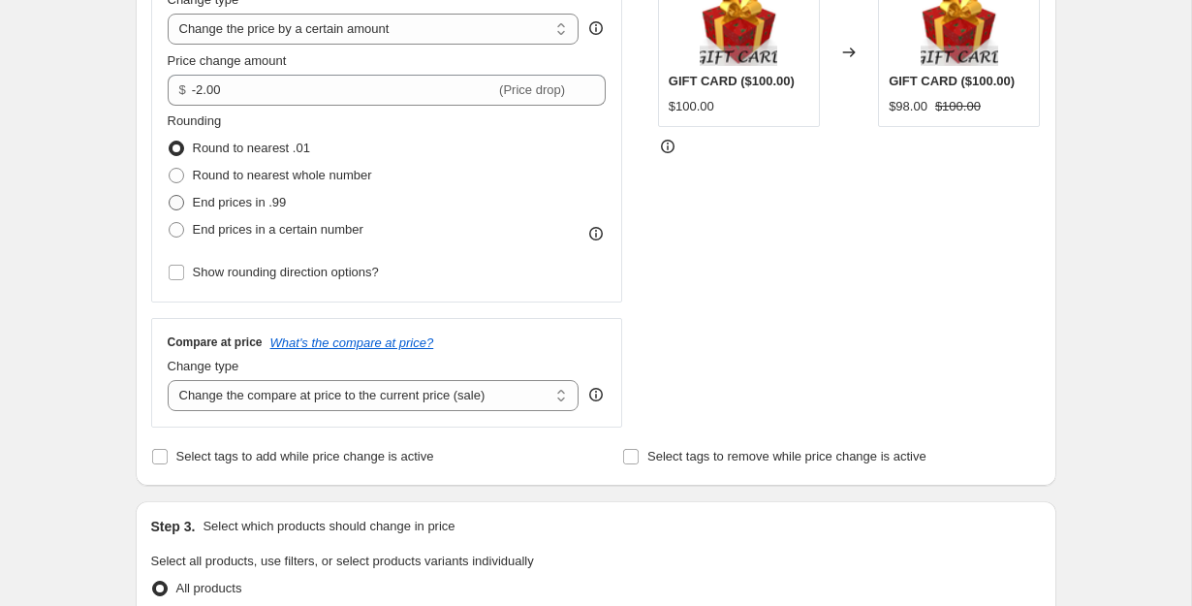
click at [282, 203] on span "End prices in .99" at bounding box center [240, 202] width 94 height 15
click at [170, 196] on input "End prices in .99" at bounding box center [169, 195] width 1 height 1
radio input "true"
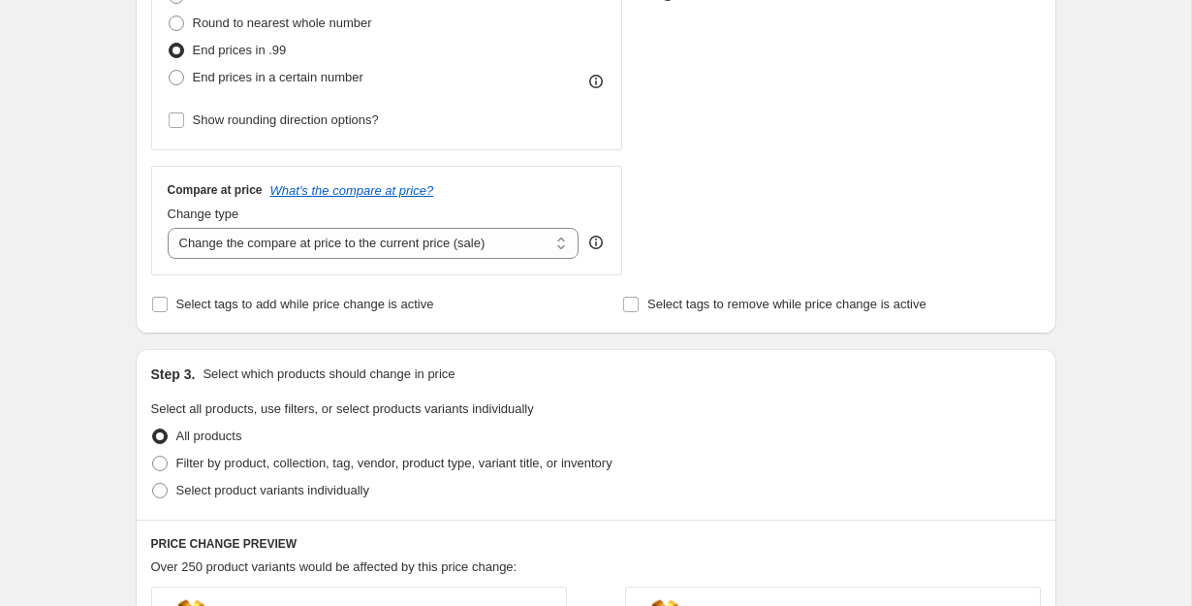
scroll to position [557, 0]
click at [446, 254] on select "Change the compare at price to the current price (sale) Change the compare at p…" at bounding box center [374, 242] width 412 height 31
select select "remove"
click at [168, 227] on select "Change the compare at price to the current price (sale) Change the compare at p…" at bounding box center [374, 242] width 412 height 31
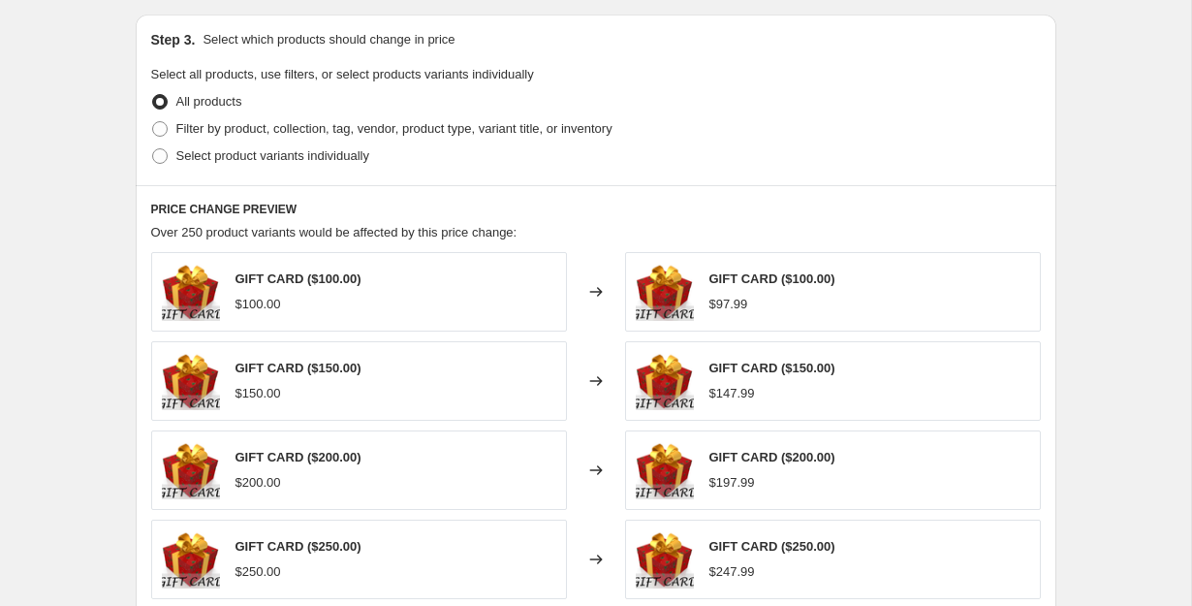
scroll to position [925, 0]
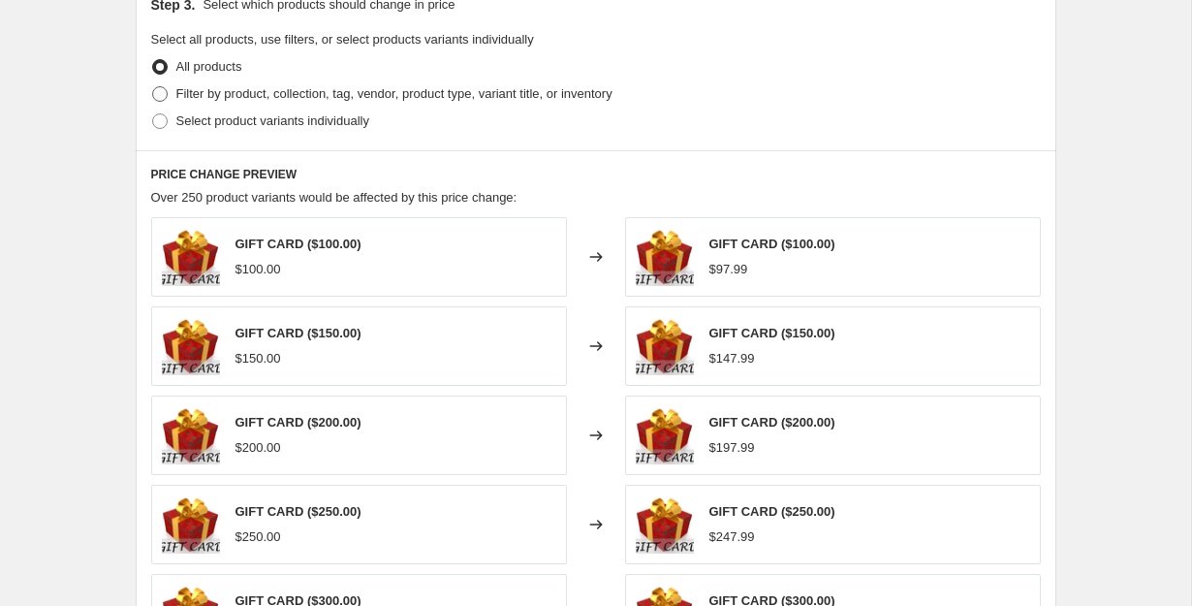
click at [448, 84] on span "Filter by product, collection, tag, vendor, product type, variant title, or inv…" at bounding box center [394, 93] width 436 height 19
click at [153, 86] on input "Filter by product, collection, tag, vendor, product type, variant title, or inv…" at bounding box center [152, 86] width 1 height 1
radio input "true"
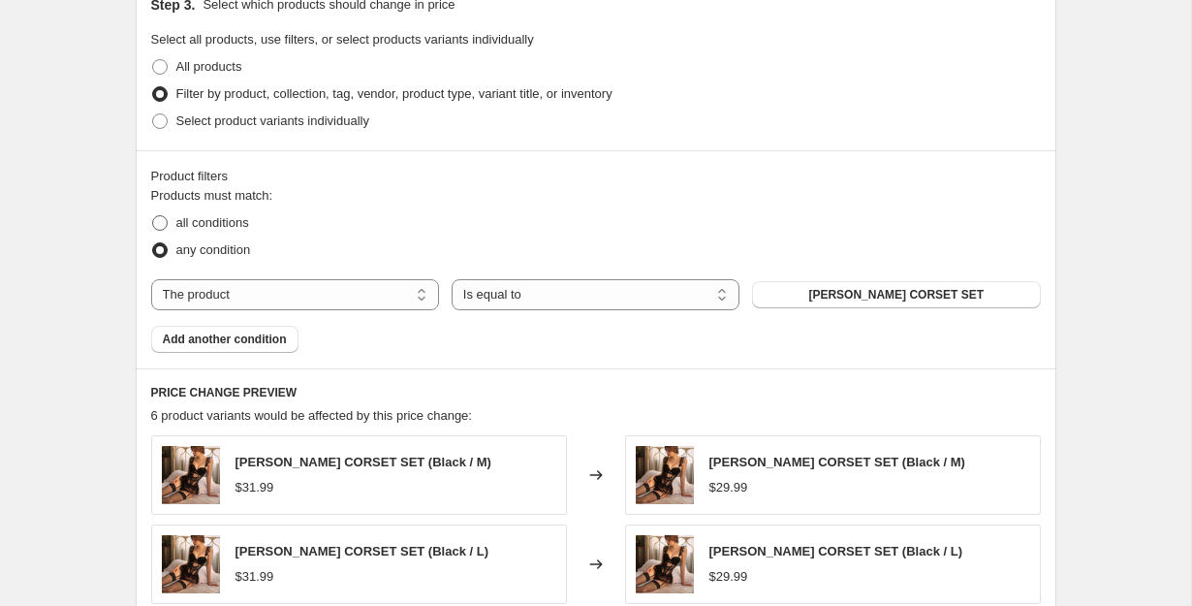
click at [226, 233] on label "all conditions" at bounding box center [200, 222] width 98 height 27
click at [153, 216] on input "all conditions" at bounding box center [152, 215] width 1 height 1
radio input "true"
click at [327, 308] on select "The product The product's collection The product's tag The product's vendor The…" at bounding box center [295, 294] width 288 height 31
select select "collection"
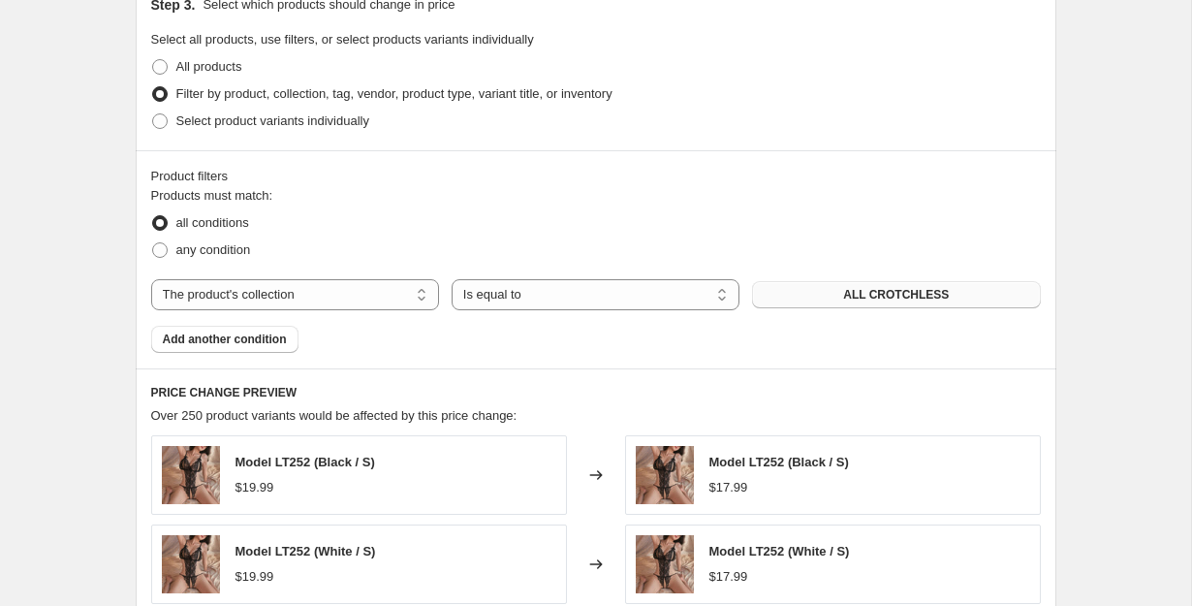
click at [846, 290] on span "ALL CROTCHLESS" at bounding box center [896, 295] width 106 height 16
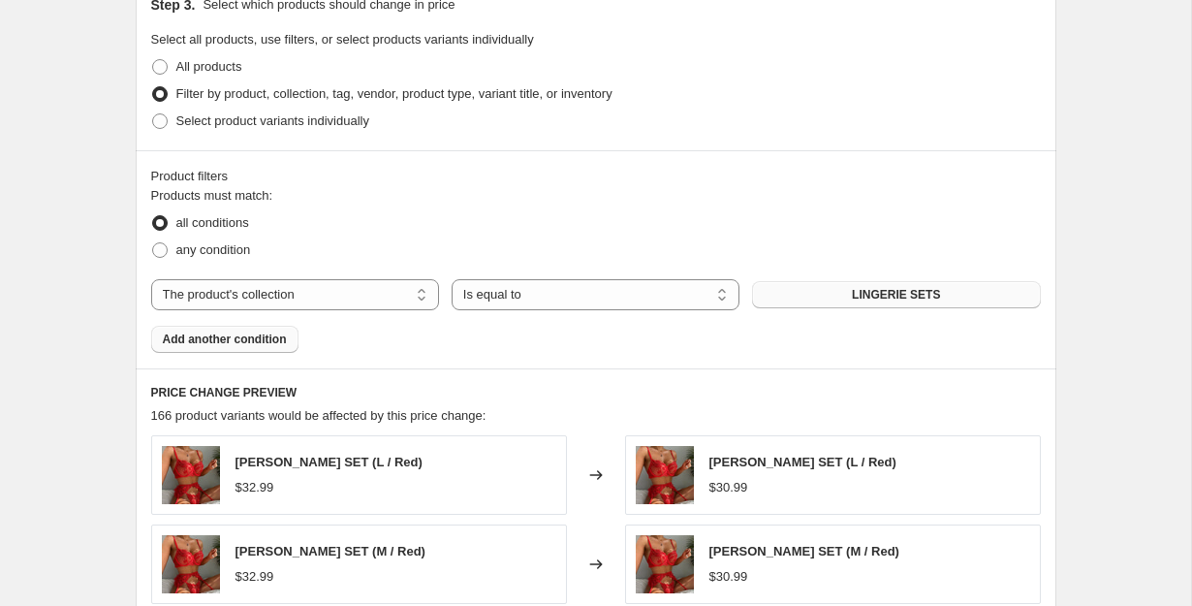
click at [256, 333] on span "Add another condition" at bounding box center [225, 339] width 124 height 16
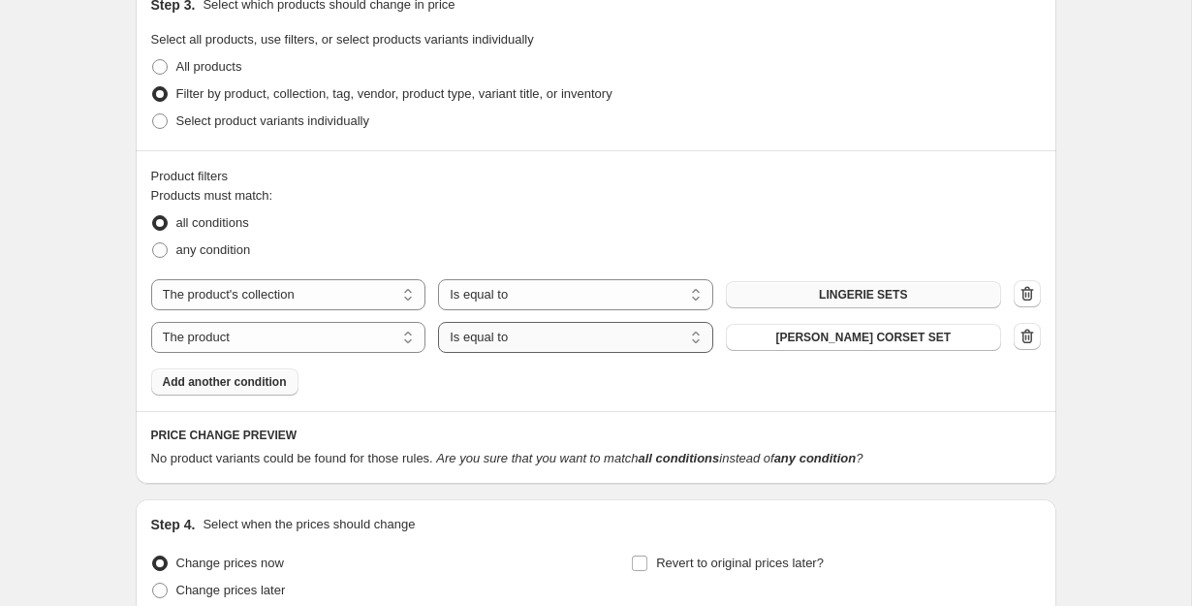
click at [579, 332] on select "Is equal to Is not equal to" at bounding box center [575, 337] width 275 height 31
select select "not_equal"
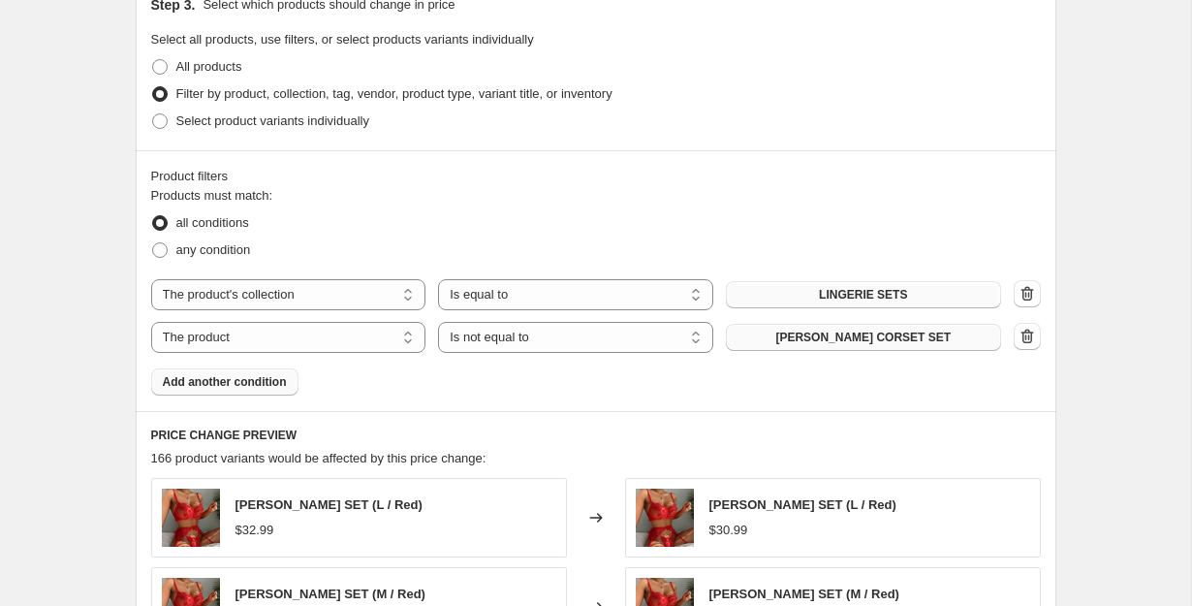
click at [882, 342] on span "[PERSON_NAME] CORSET SET" at bounding box center [862, 337] width 175 height 16
click at [256, 381] on span "Add another condition" at bounding box center [225, 382] width 124 height 16
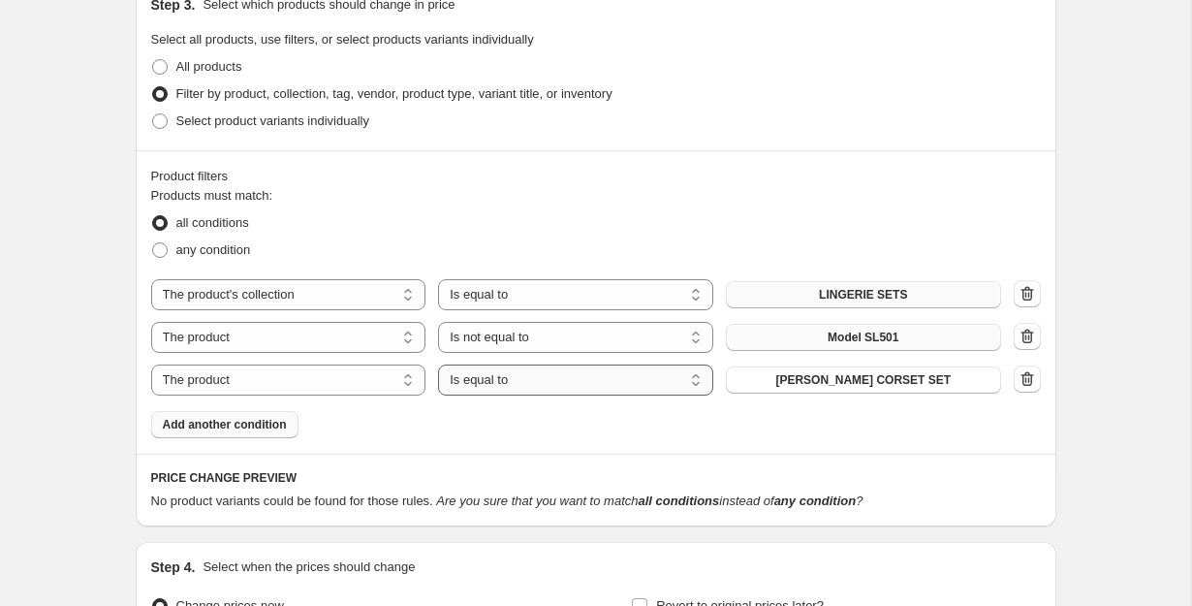
click at [510, 380] on select "Is equal to Is not equal to" at bounding box center [575, 379] width 275 height 31
select select "not_equal"
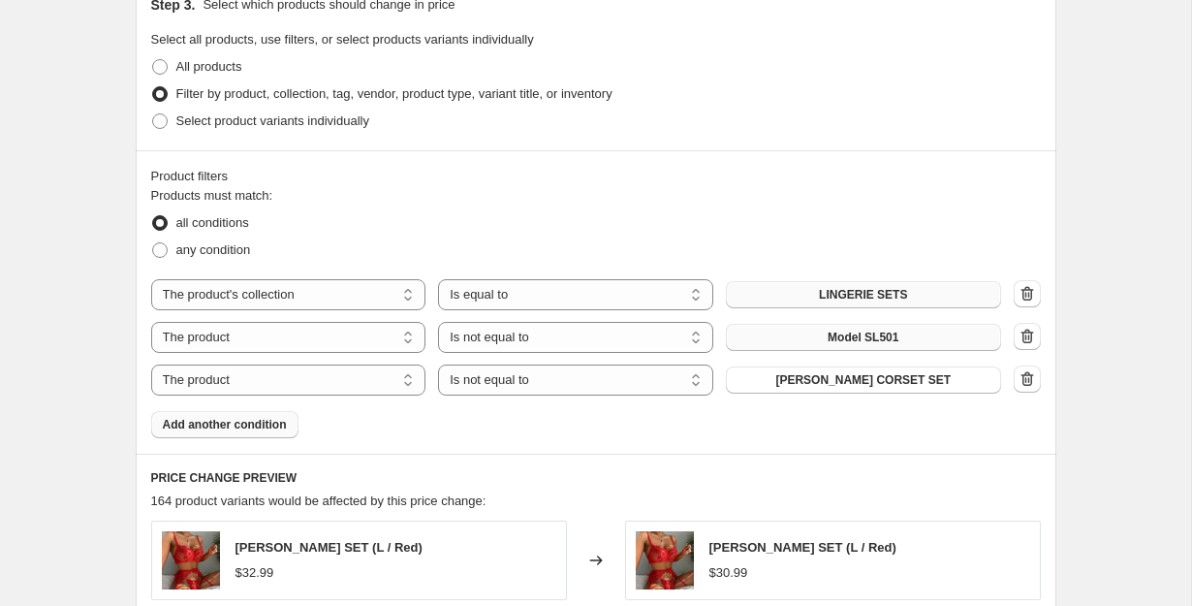
click at [833, 385] on span "[PERSON_NAME] CORSET SET" at bounding box center [862, 380] width 175 height 16
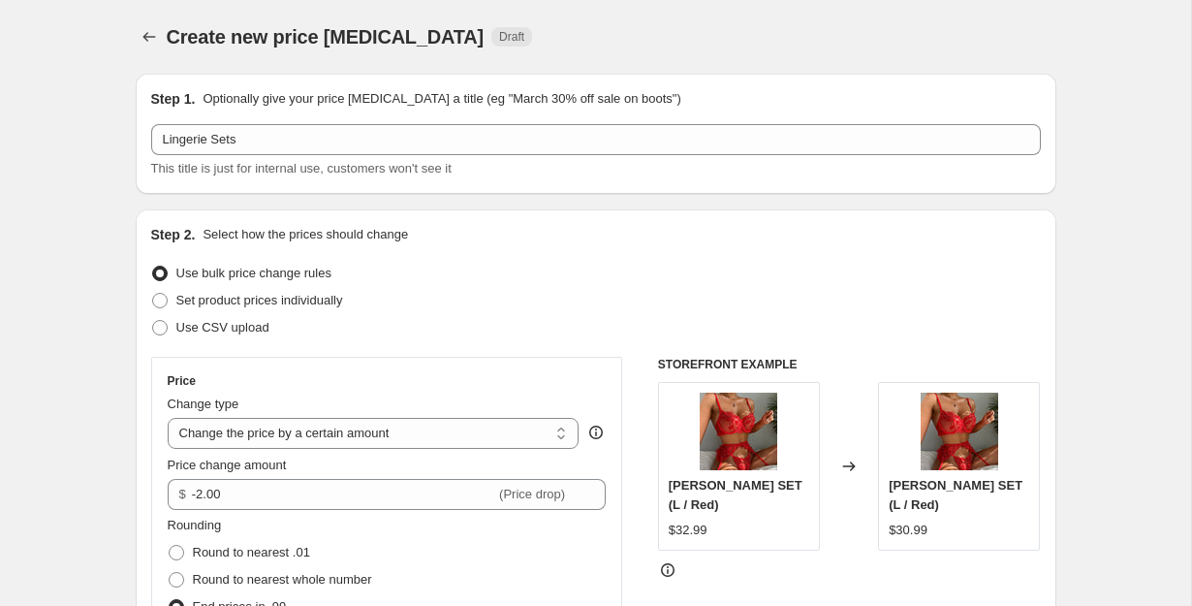
scroll to position [1635, 0]
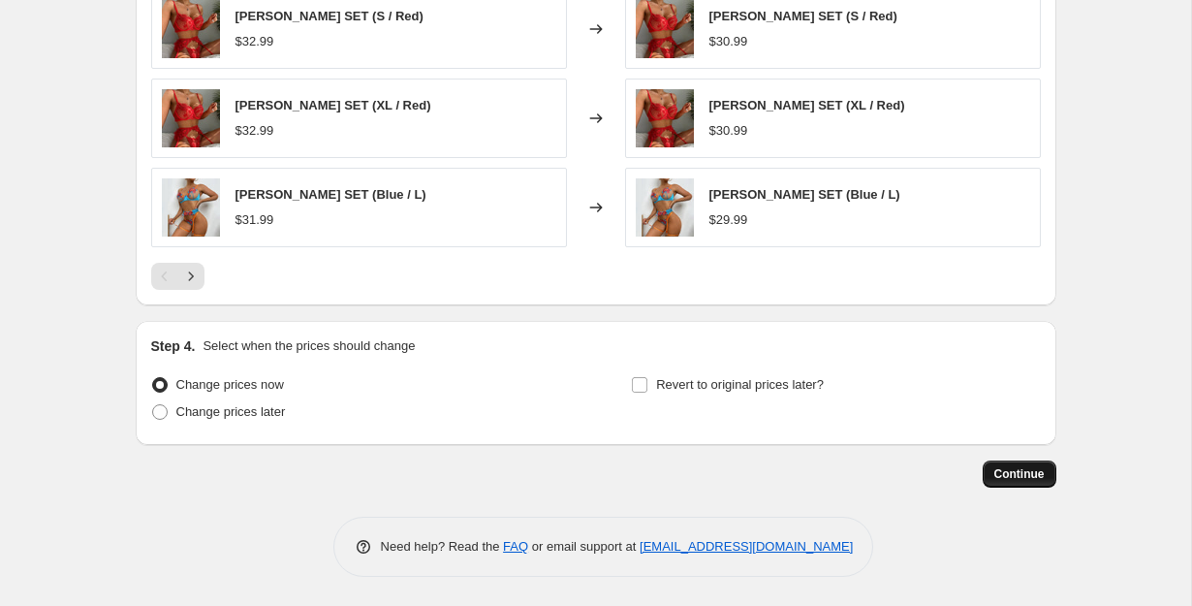
click at [1035, 474] on span "Continue" at bounding box center [1019, 474] width 50 height 16
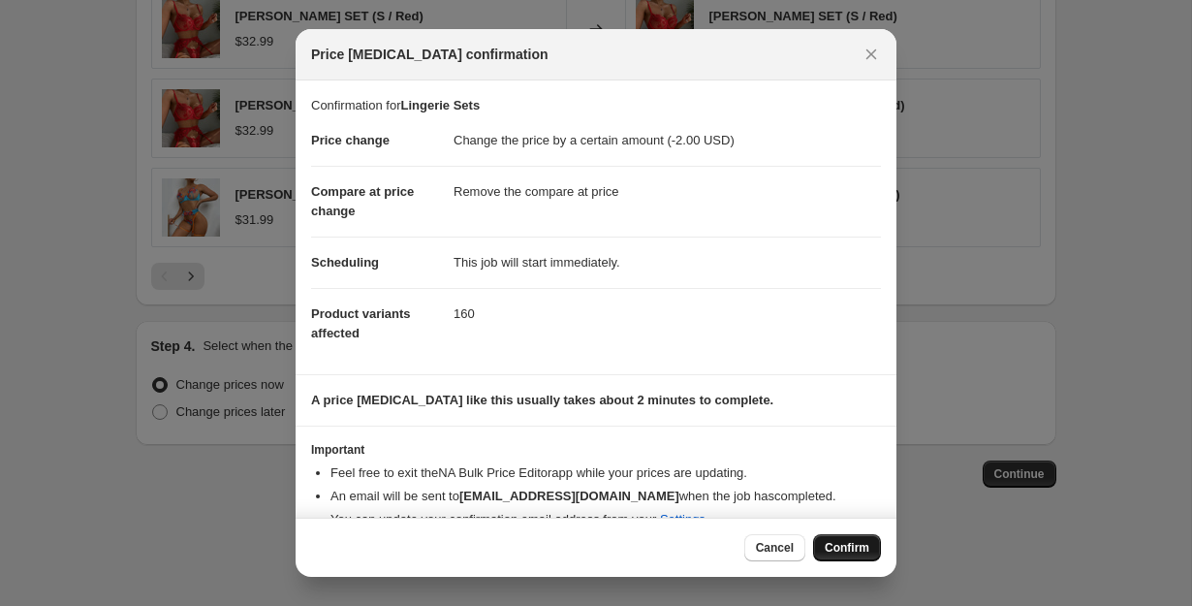
click at [847, 545] on span "Confirm" at bounding box center [847, 548] width 45 height 16
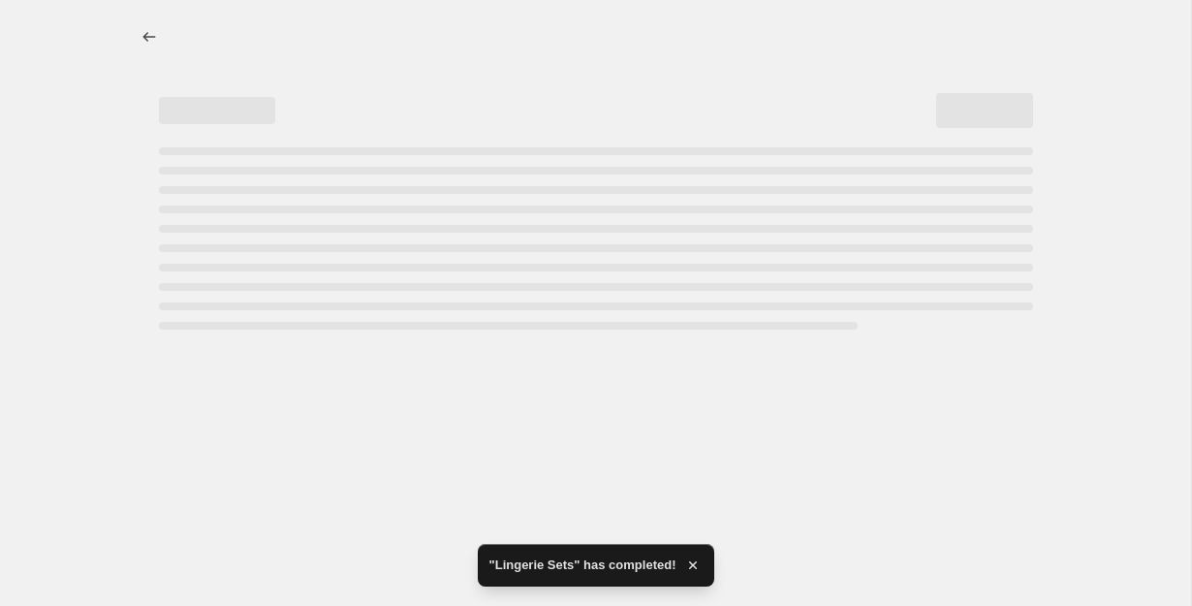
select select "by"
select select "remove"
select select "collection"
select select "not_equal"
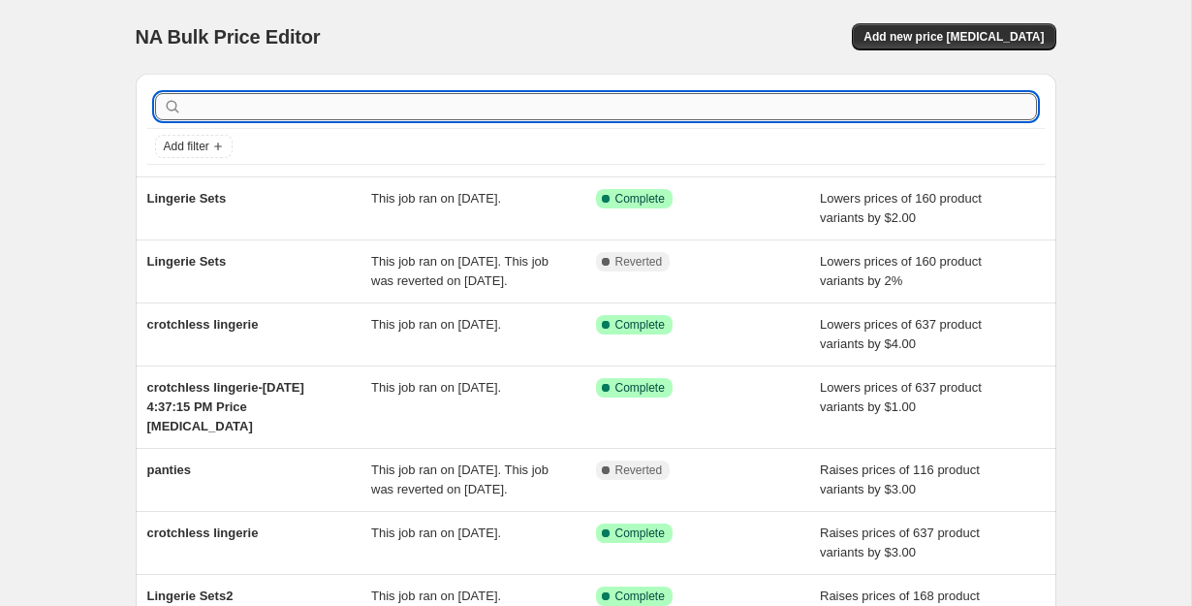
click at [491, 107] on input "text" at bounding box center [611, 106] width 851 height 27
click at [994, 40] on span "Add new price [MEDICAL_DATA]" at bounding box center [953, 37] width 180 height 16
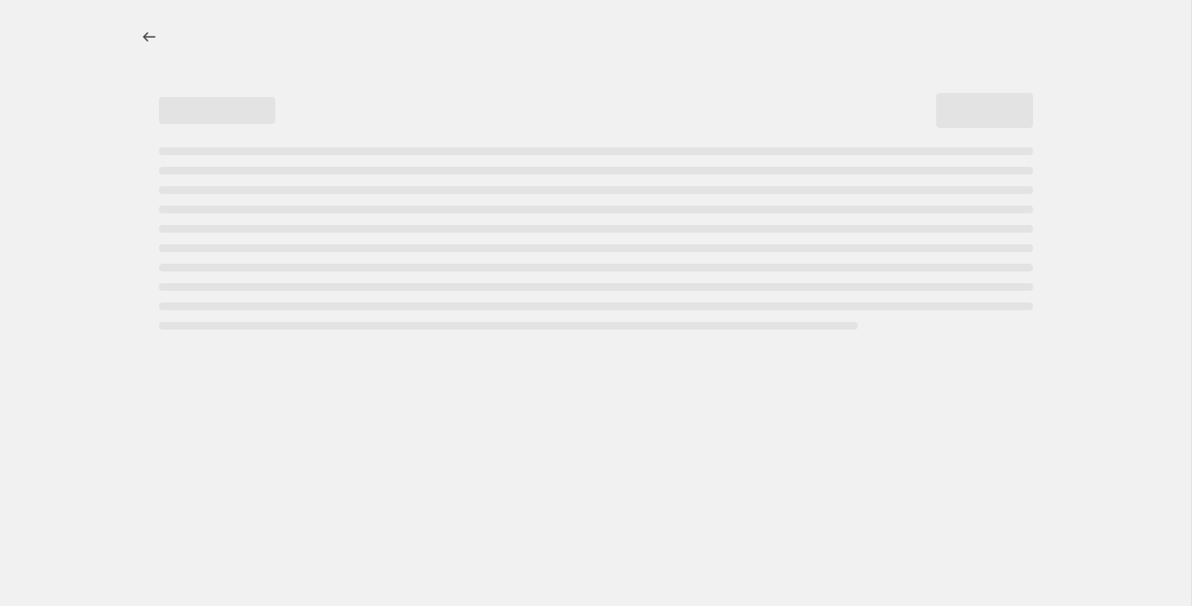
select select "percentage"
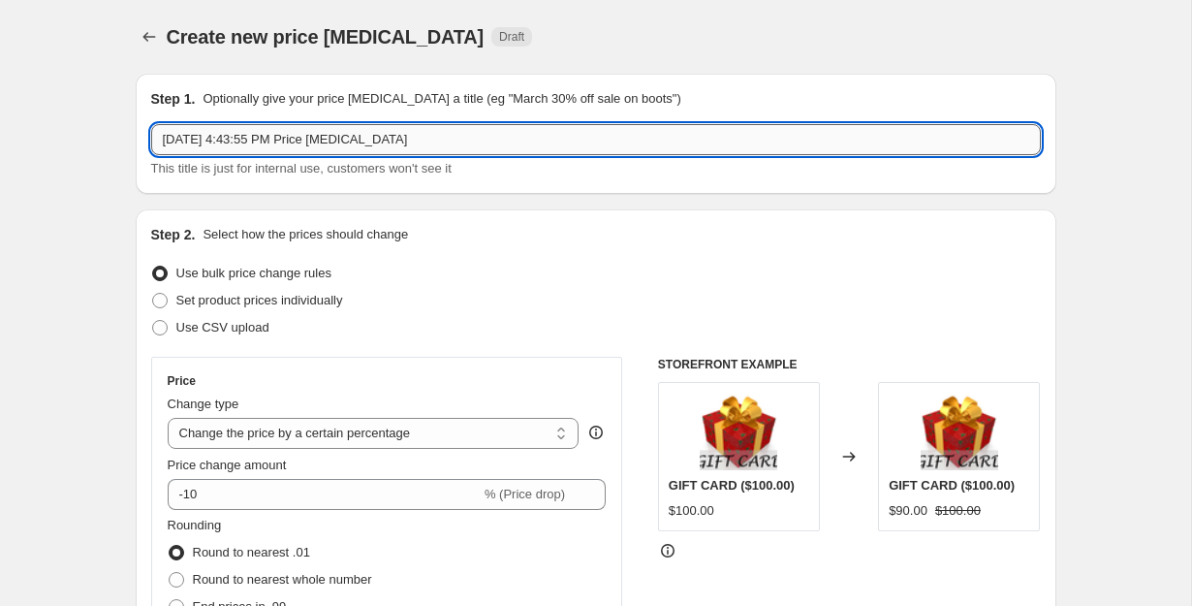
click at [448, 130] on input "Oct 4, 2025, 4:43:55 PM Price change job" at bounding box center [596, 139] width 890 height 31
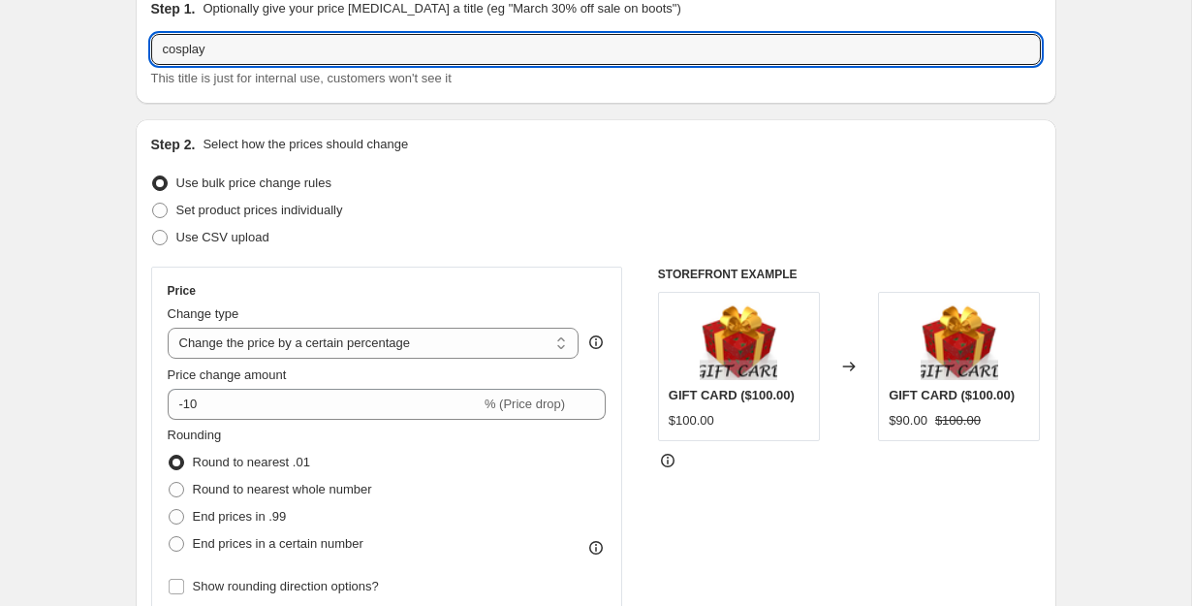
scroll to position [99, 0]
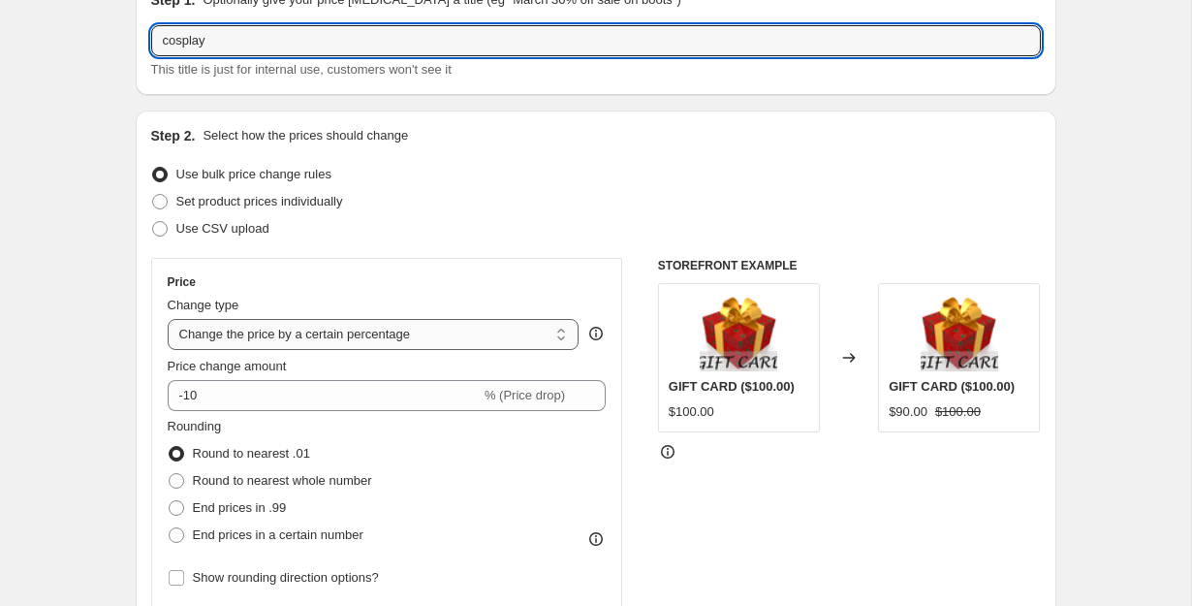
type input "cosplay"
click at [381, 328] on select "Change the price to a certain amount Change the price by a certain amount Chang…" at bounding box center [374, 334] width 412 height 31
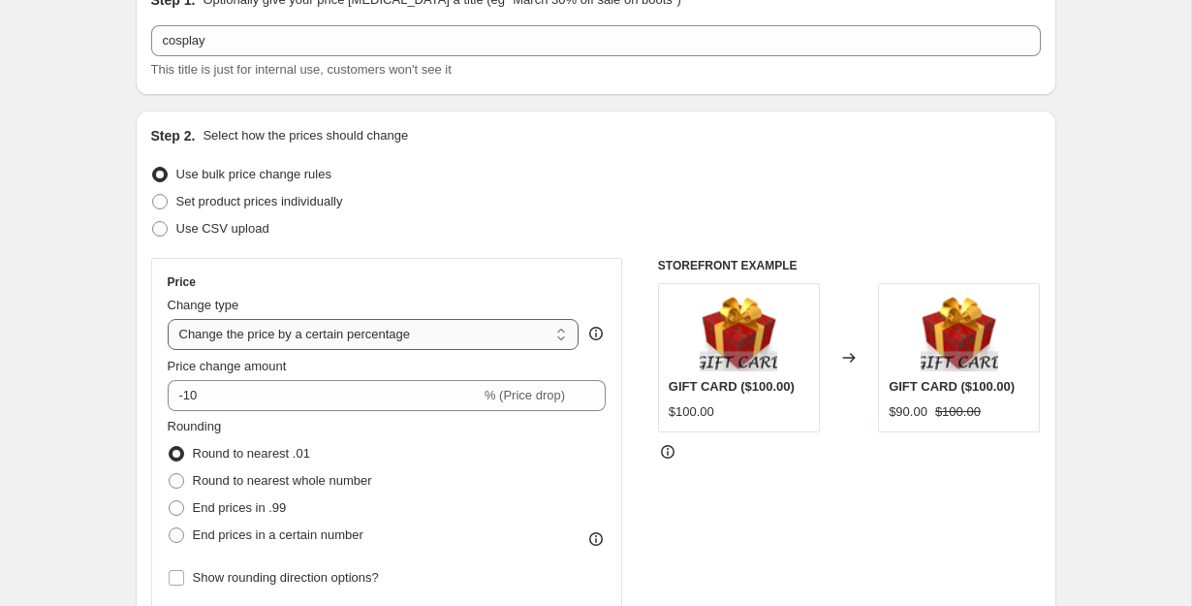
select select "by"
click at [168, 319] on select "Change the price to a certain amount Change the price by a certain amount Chang…" at bounding box center [374, 334] width 412 height 31
click at [383, 334] on select "Change the price to a certain amount Change the price by a certain amount Chang…" at bounding box center [374, 334] width 412 height 31
click at [168, 319] on select "Change the price to a certain amount Change the price by a certain amount Chang…" at bounding box center [374, 334] width 412 height 31
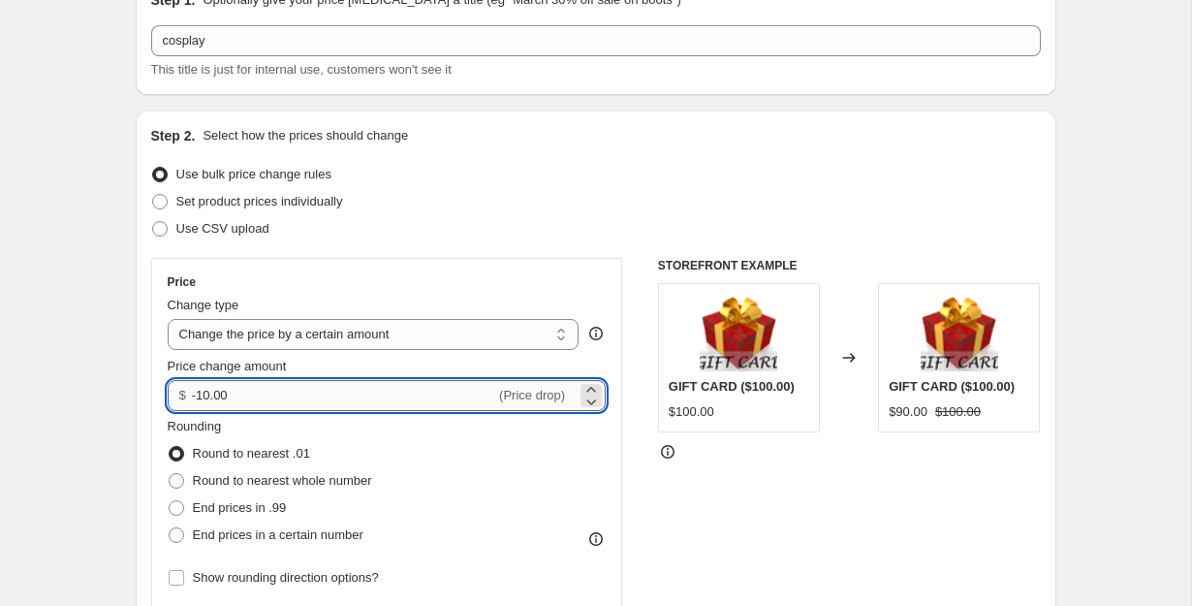
click at [356, 403] on input "-10.00" at bounding box center [343, 395] width 303 height 31
type input "-1"
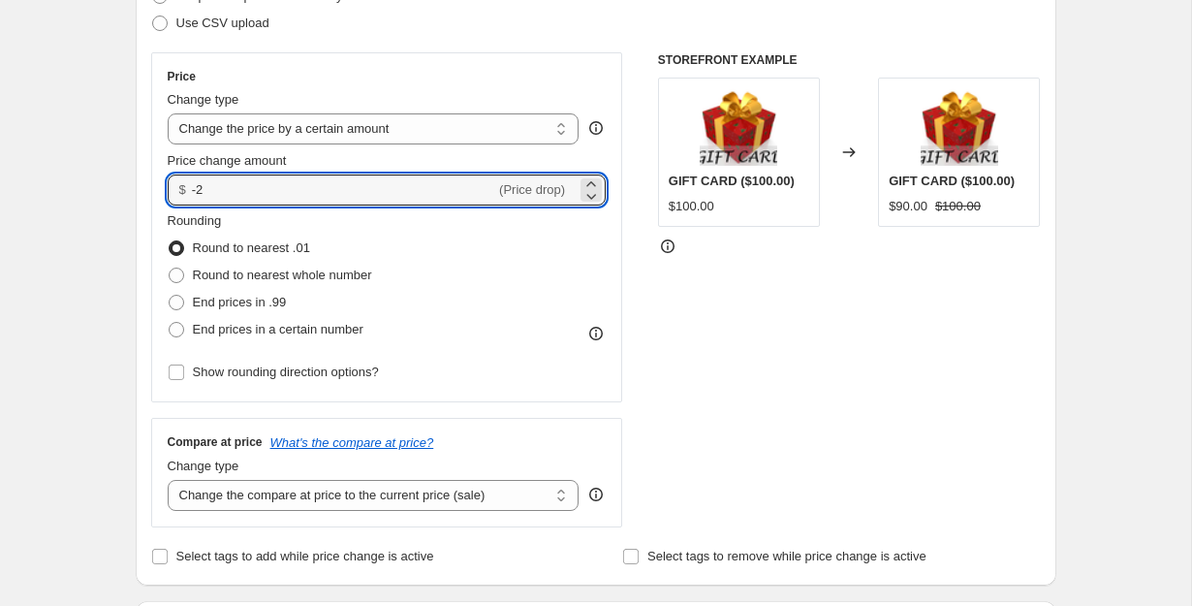
scroll to position [307, 0]
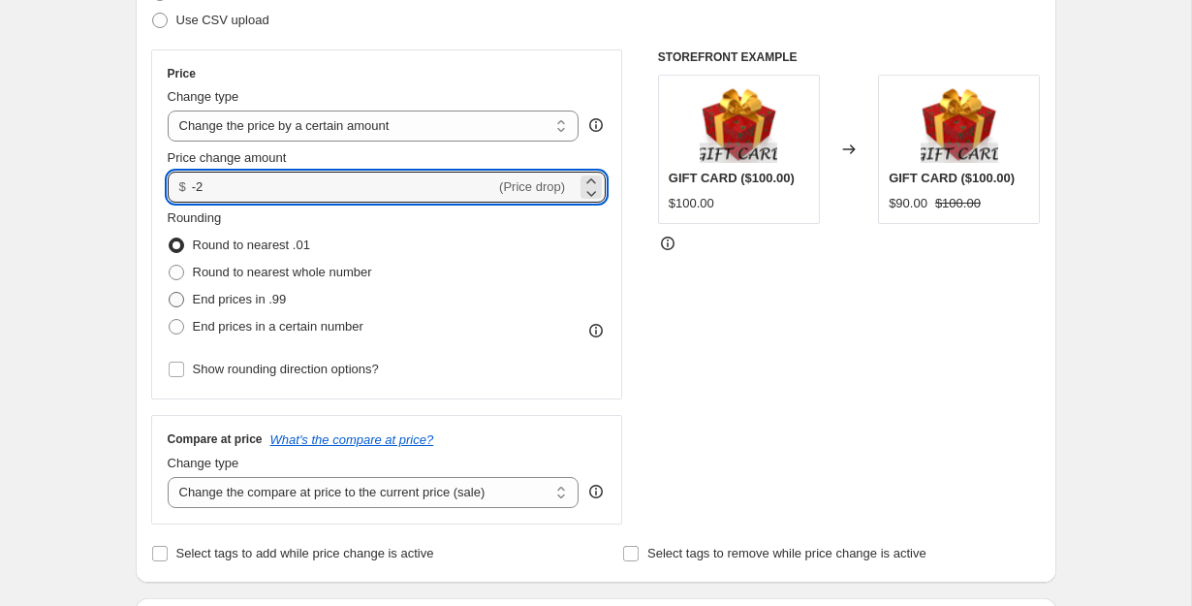
type input "-2.00"
click at [246, 302] on span "End prices in .99" at bounding box center [240, 299] width 94 height 15
click at [170, 293] on input "End prices in .99" at bounding box center [169, 292] width 1 height 1
radio input "true"
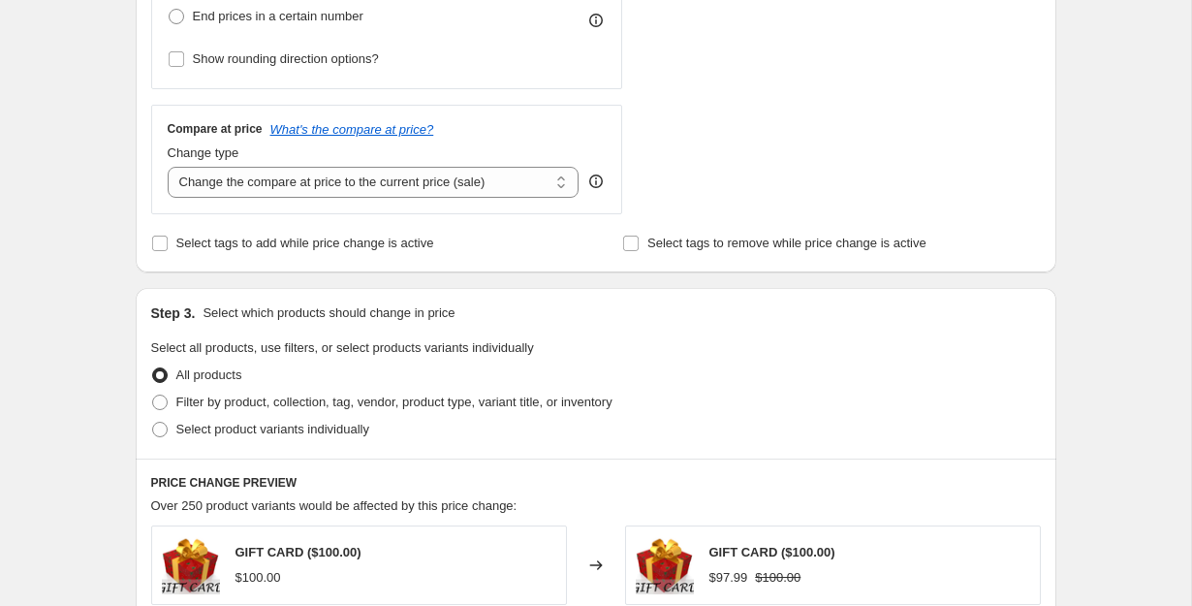
scroll to position [622, 0]
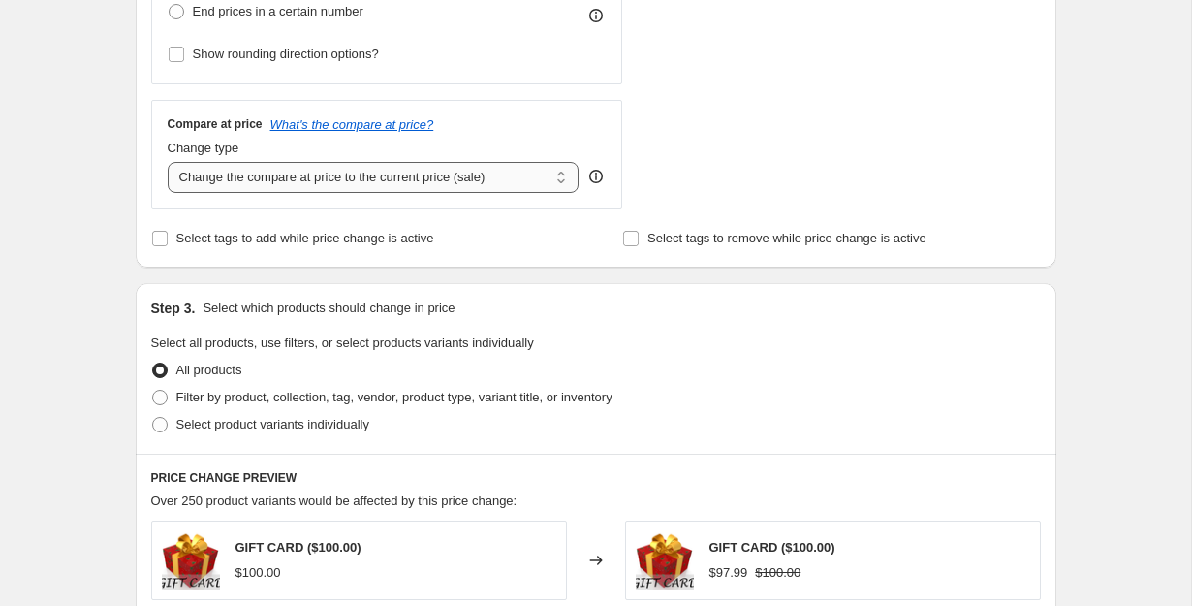
click at [432, 184] on select "Change the compare at price to the current price (sale) Change the compare at p…" at bounding box center [374, 177] width 412 height 31
select select "remove"
click at [168, 162] on select "Change the compare at price to the current price (sale) Change the compare at p…" at bounding box center [374, 177] width 412 height 31
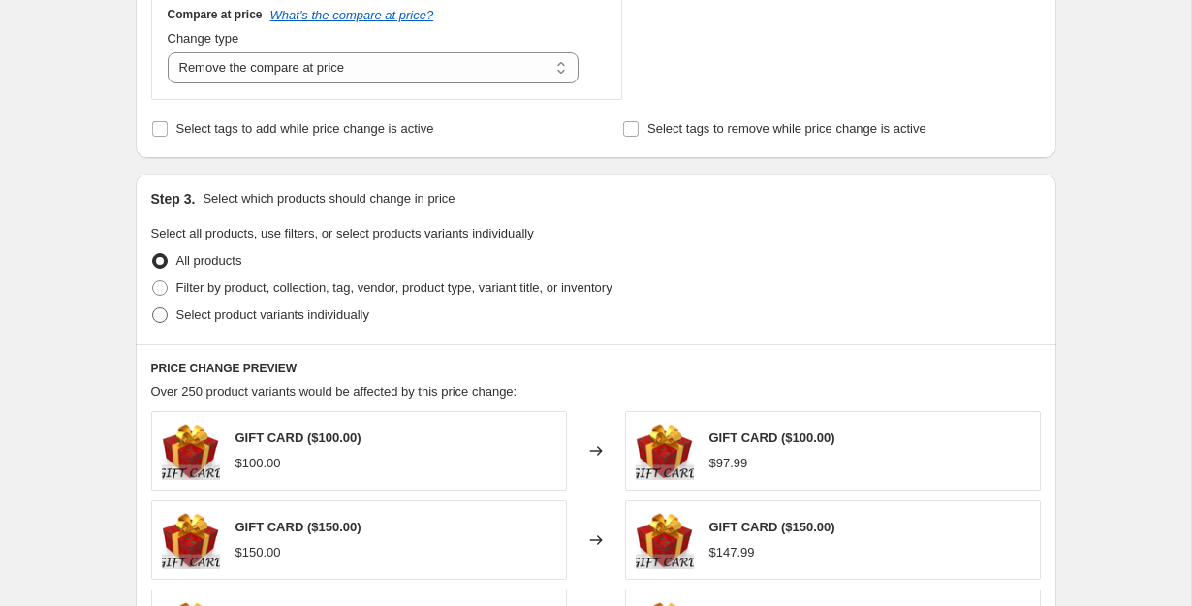
scroll to position [734, 0]
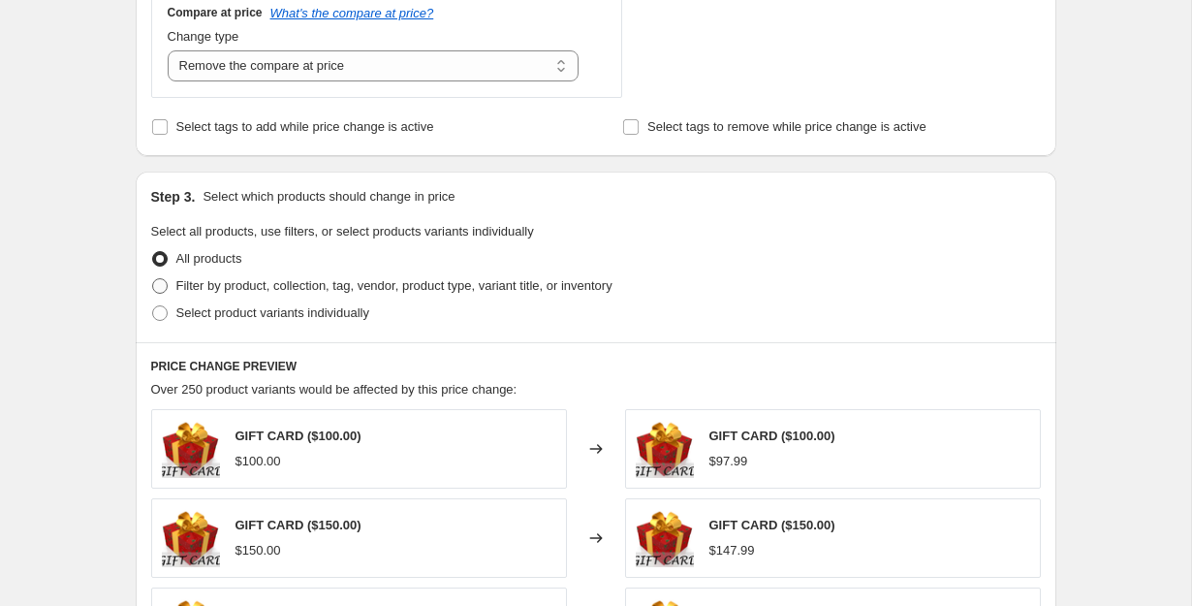
click at [351, 276] on span "Filter by product, collection, tag, vendor, product type, variant title, or inv…" at bounding box center [394, 285] width 436 height 19
click at [153, 278] on input "Filter by product, collection, tag, vendor, product type, variant title, or inv…" at bounding box center [152, 278] width 1 height 1
radio input "true"
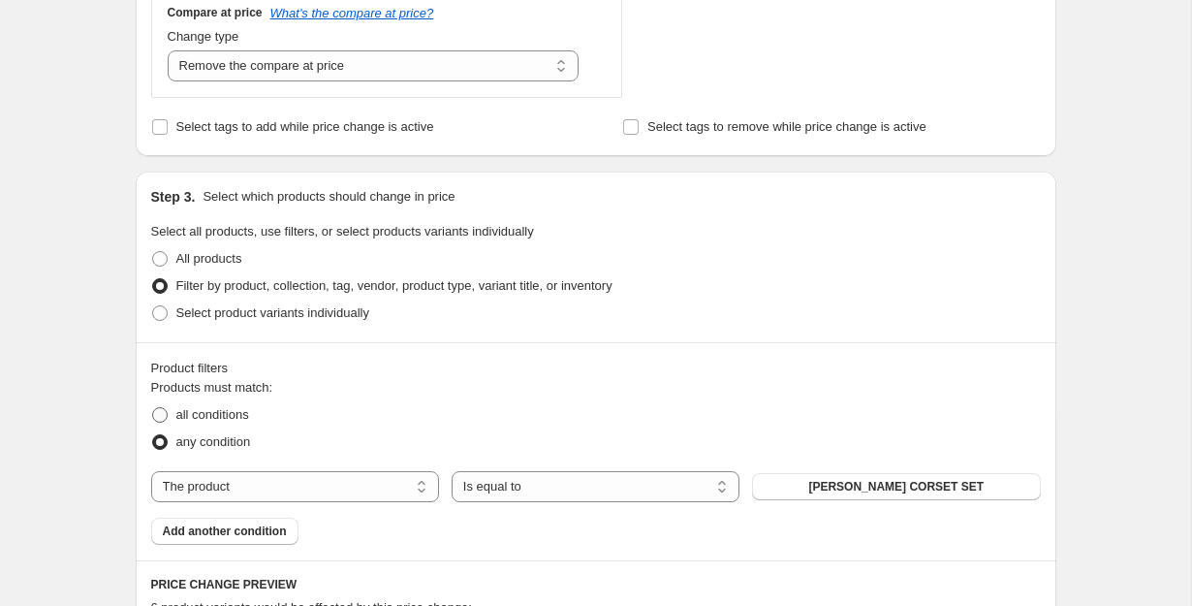
click at [223, 419] on span "all conditions" at bounding box center [212, 414] width 73 height 15
click at [153, 408] on input "all conditions" at bounding box center [152, 407] width 1 height 1
radio input "true"
click at [398, 484] on select "The product The product's collection The product's tag The product's vendor The…" at bounding box center [295, 486] width 288 height 31
select select "collection"
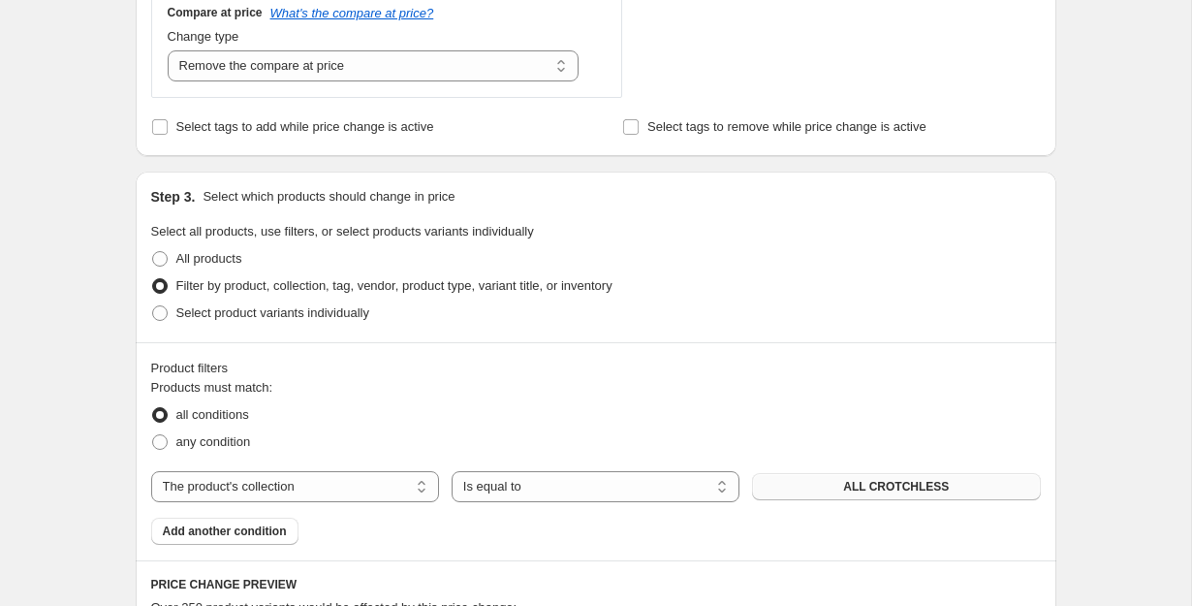
click at [846, 498] on button "ALL CROTCHLESS" at bounding box center [896, 486] width 288 height 27
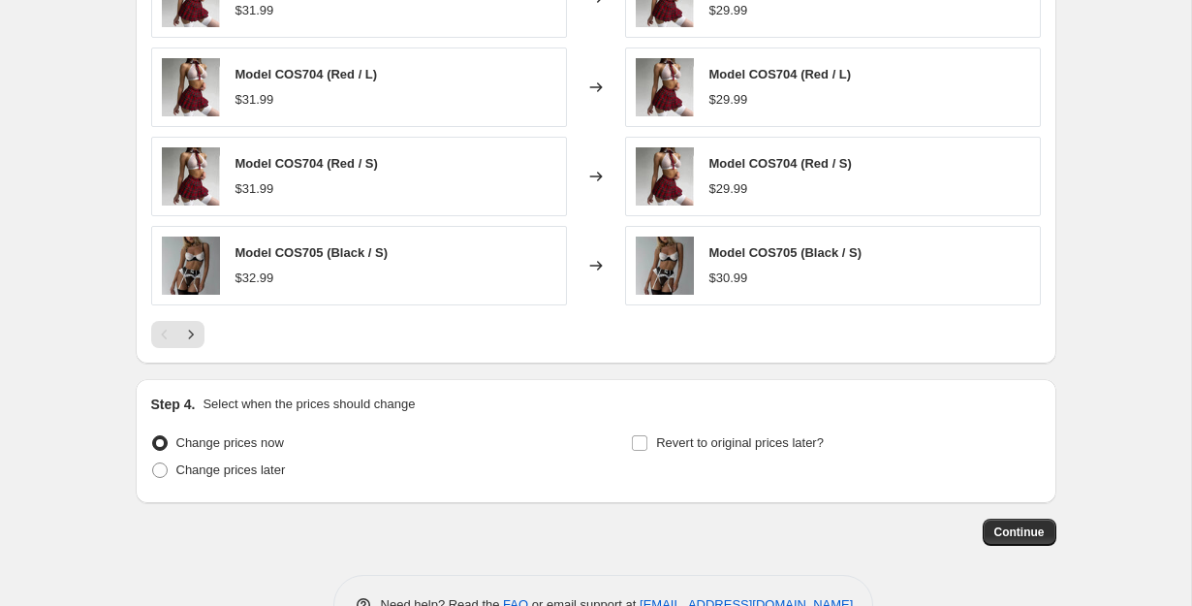
scroll to position [1549, 0]
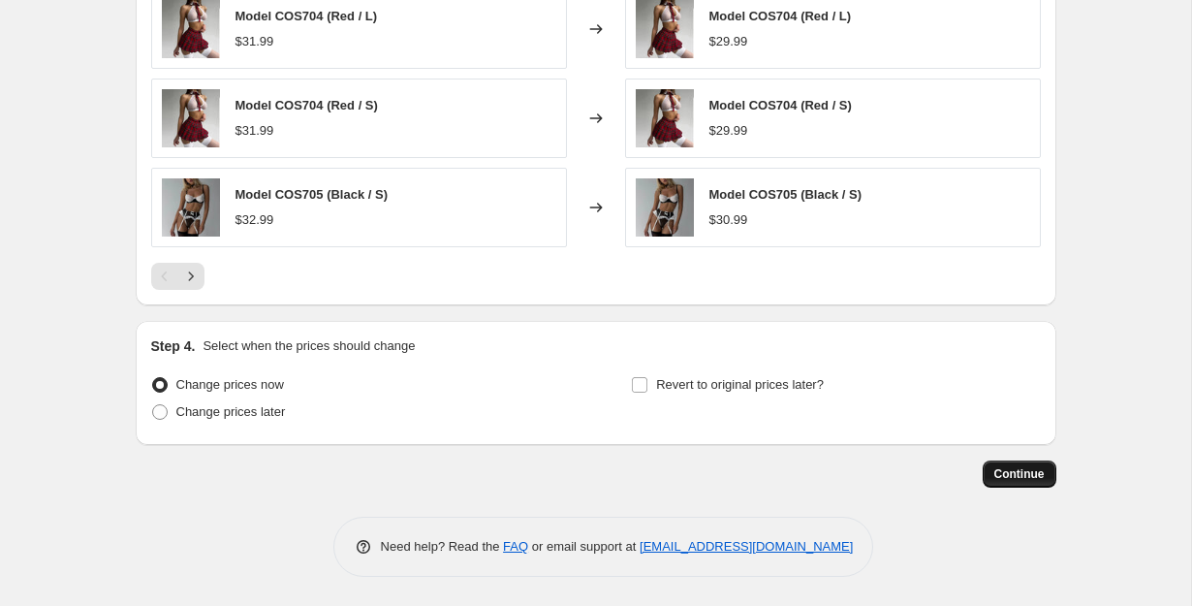
click at [1004, 469] on span "Continue" at bounding box center [1019, 474] width 50 height 16
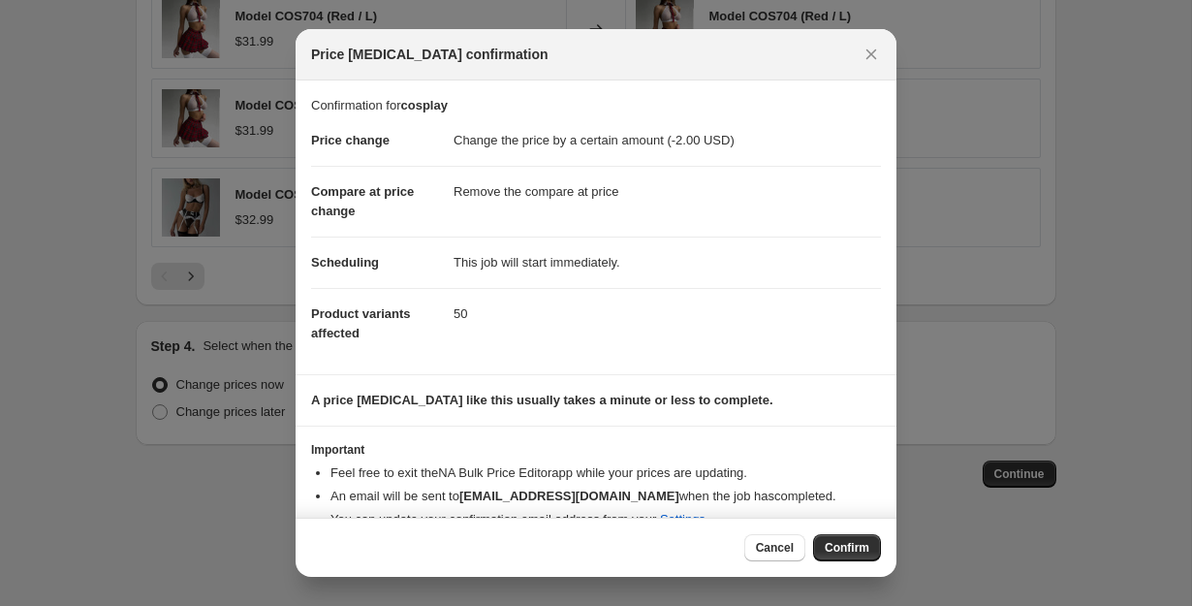
scroll to position [31, 0]
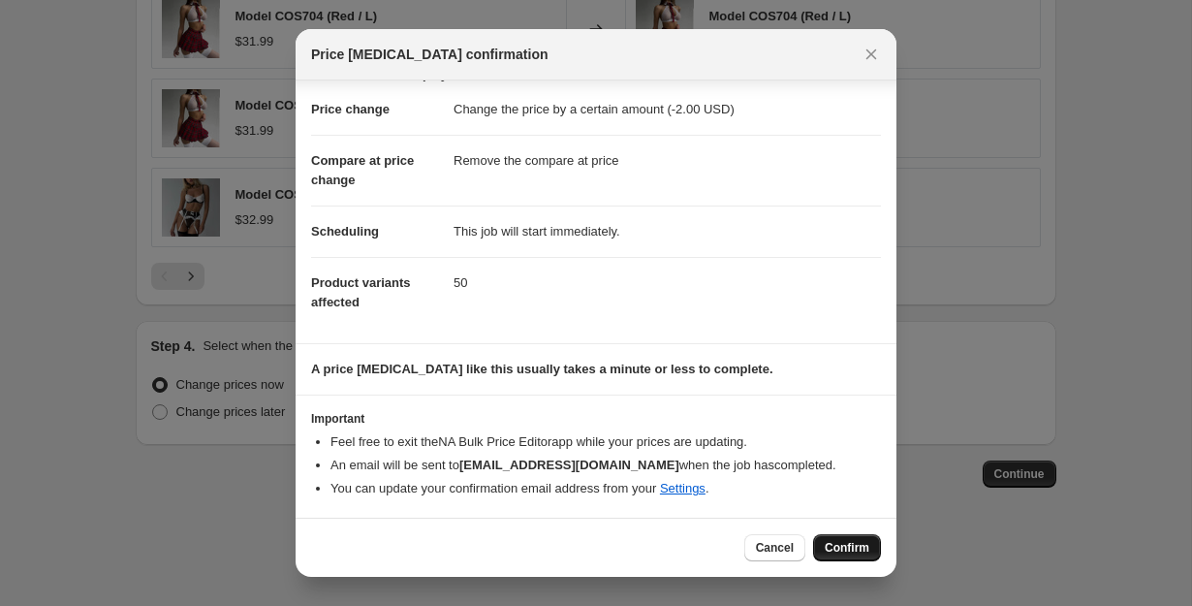
click at [831, 544] on span "Confirm" at bounding box center [847, 548] width 45 height 16
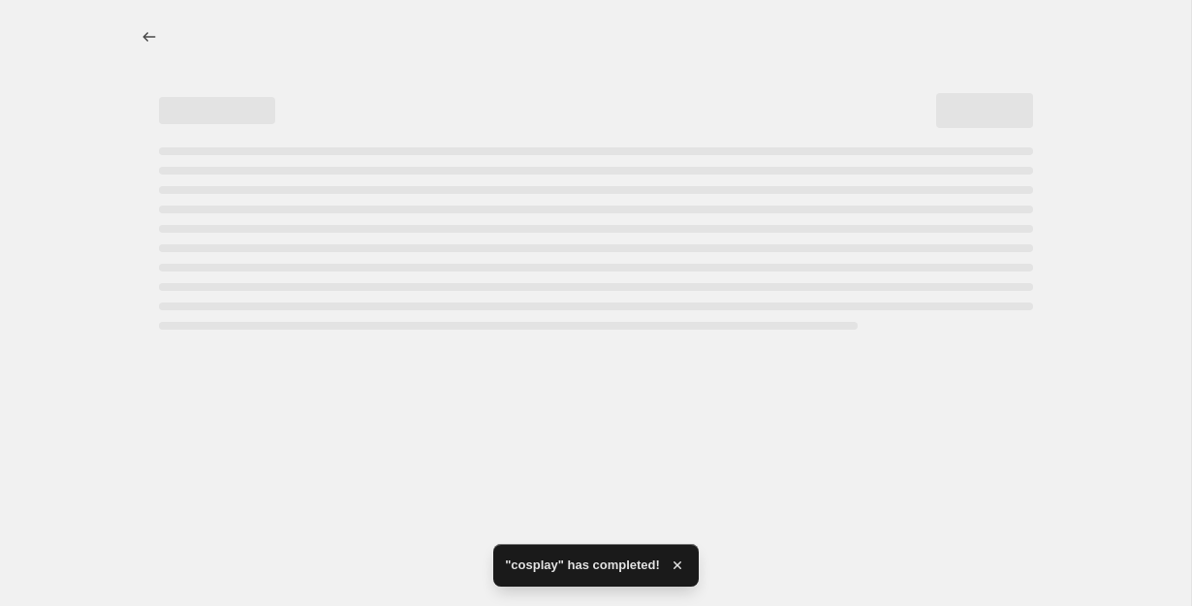
select select "by"
select select "remove"
select select "collection"
